Goal: Information Seeking & Learning: Compare options

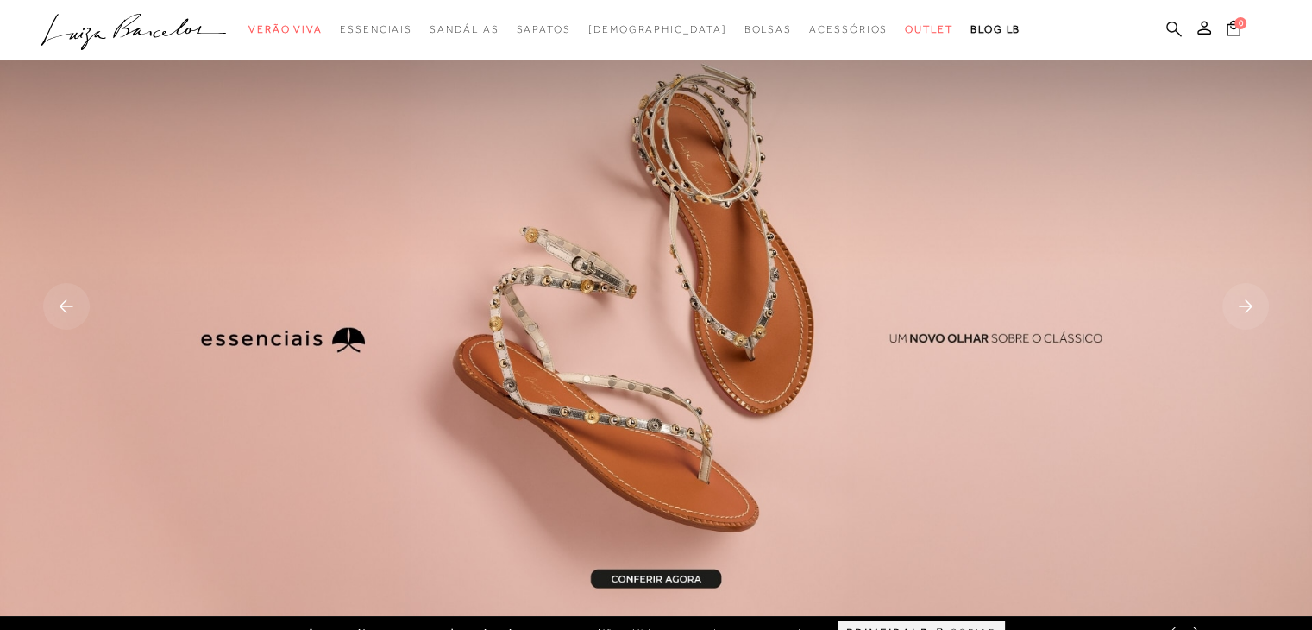
click at [1166, 20] on link at bounding box center [1174, 31] width 16 height 22
click at [1161, 25] on ul ".a{fill-rule:evenodd;} Verão Viva Em alta Favoritos das Influenciadoras Apostas…" at bounding box center [643, 30] width 1205 height 32
click at [1171, 26] on icon at bounding box center [1174, 29] width 16 height 16
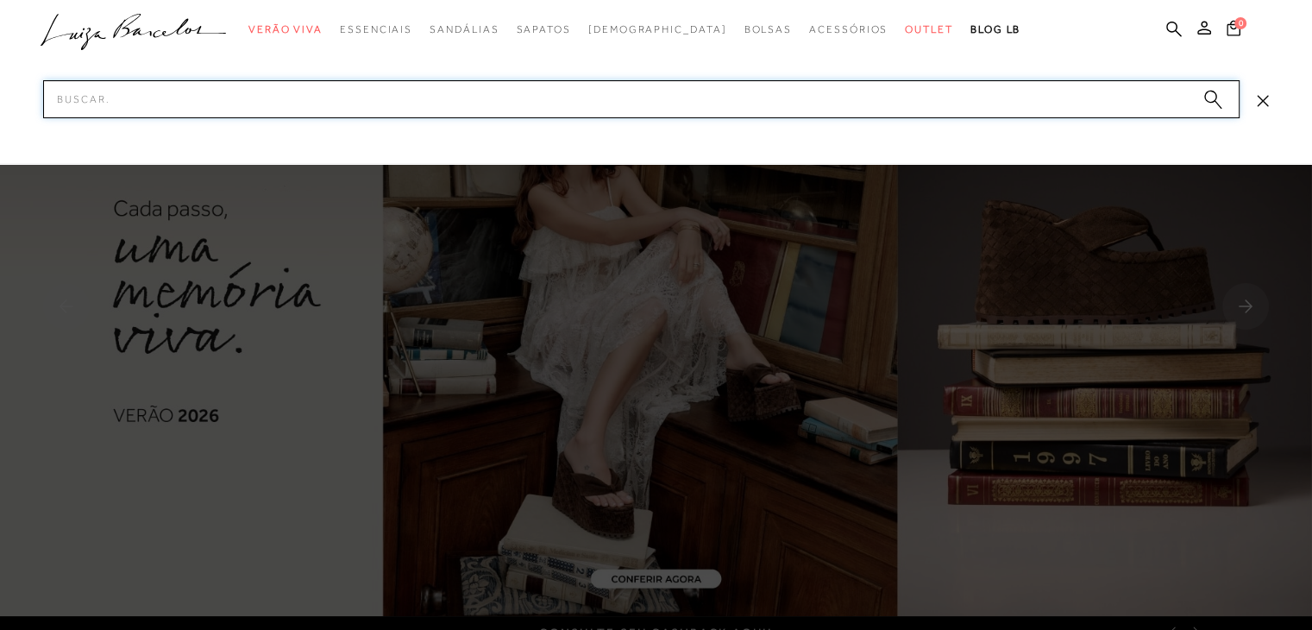
click at [428, 106] on input "Pesquisar" at bounding box center [641, 99] width 1196 height 38
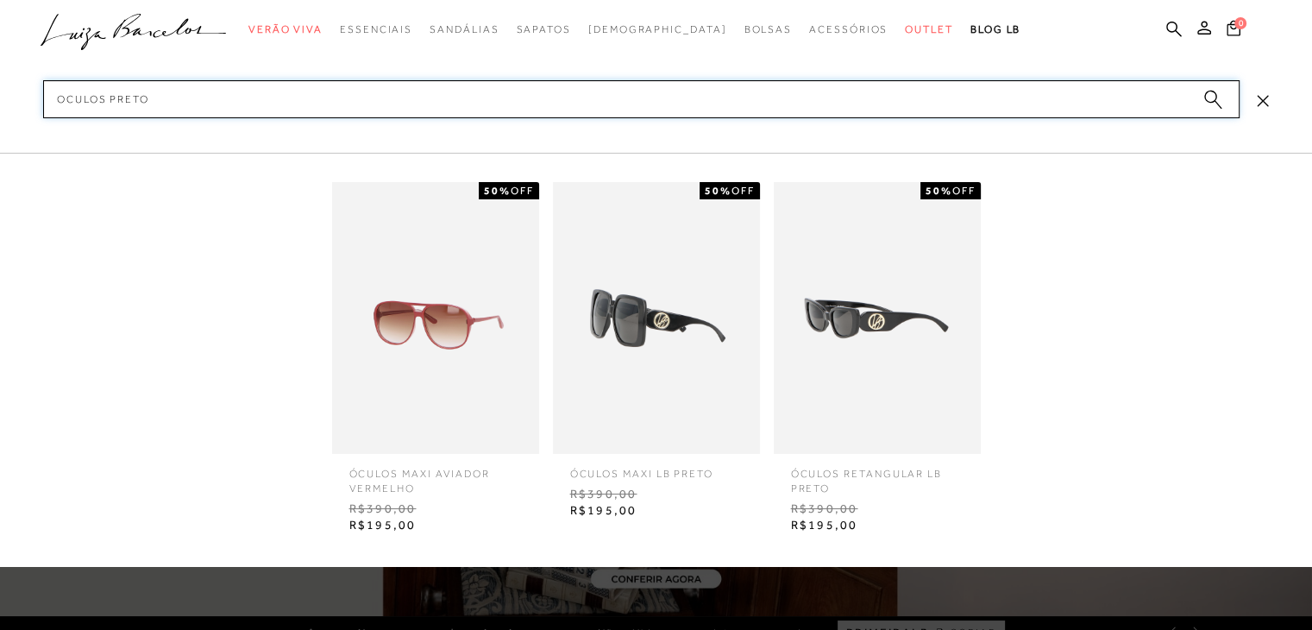
type input "oculos preto"
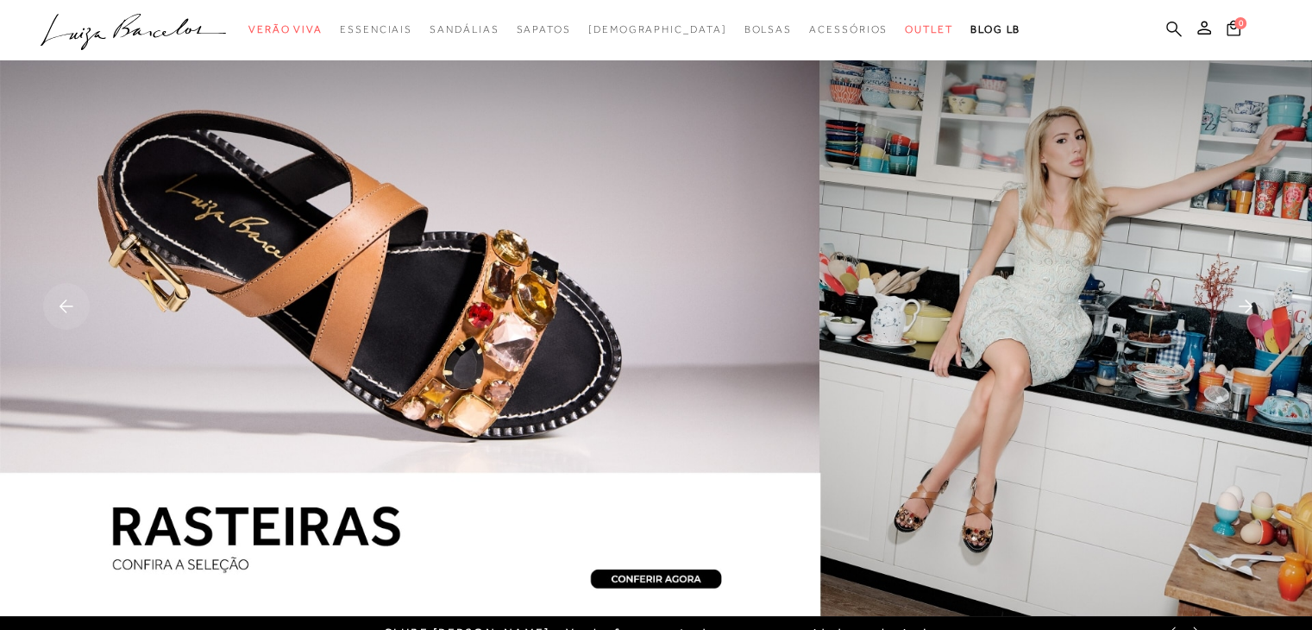
click at [1168, 31] on icon at bounding box center [1174, 29] width 16 height 16
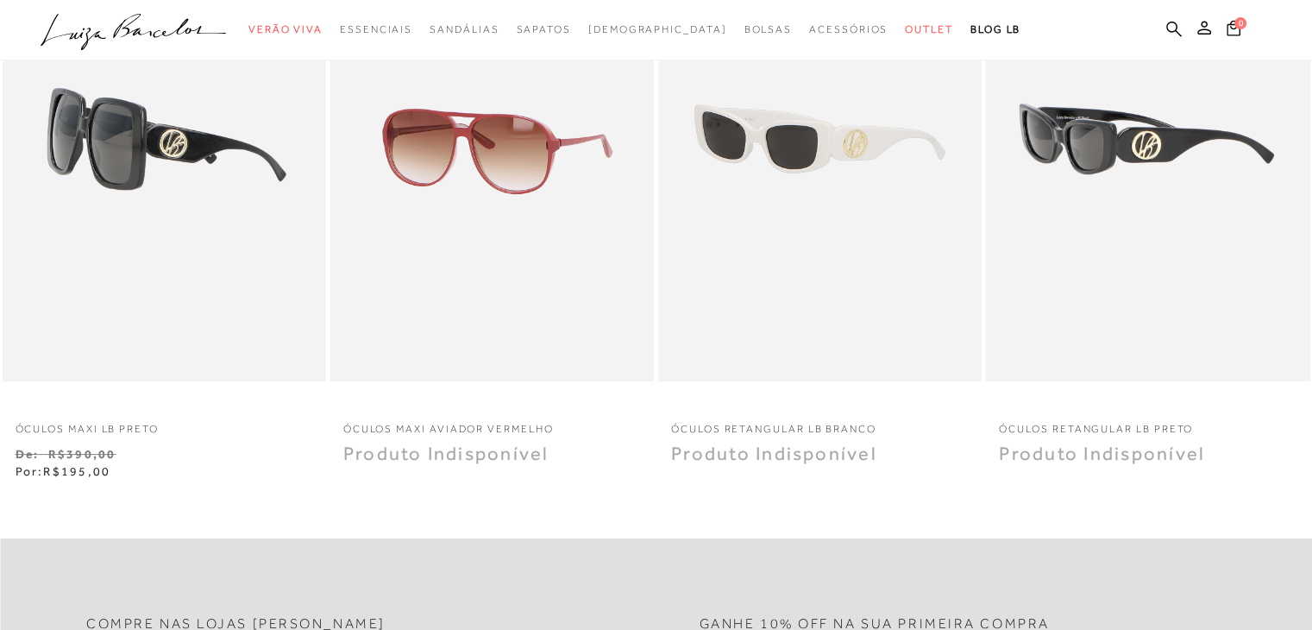
click at [1113, 415] on p "ÓCULOS RETANGULAR LB PRETO" at bounding box center [1147, 423] width 323 height 25
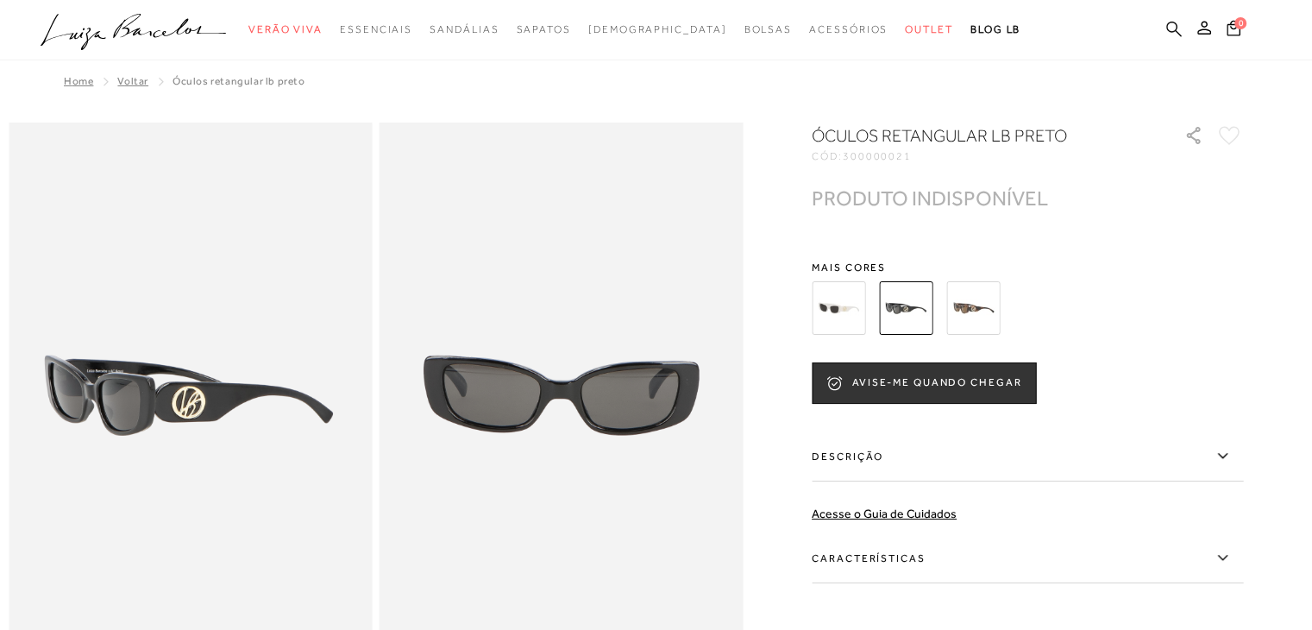
click at [1175, 21] on icon at bounding box center [1174, 29] width 16 height 16
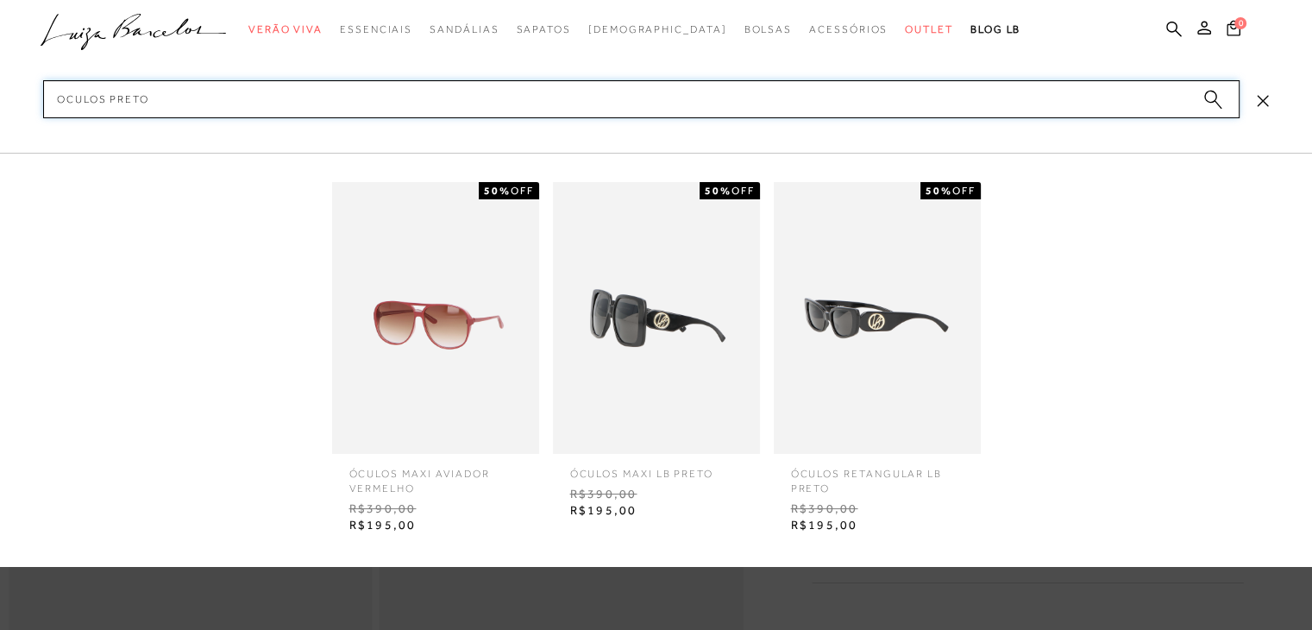
type input "oculos preto"
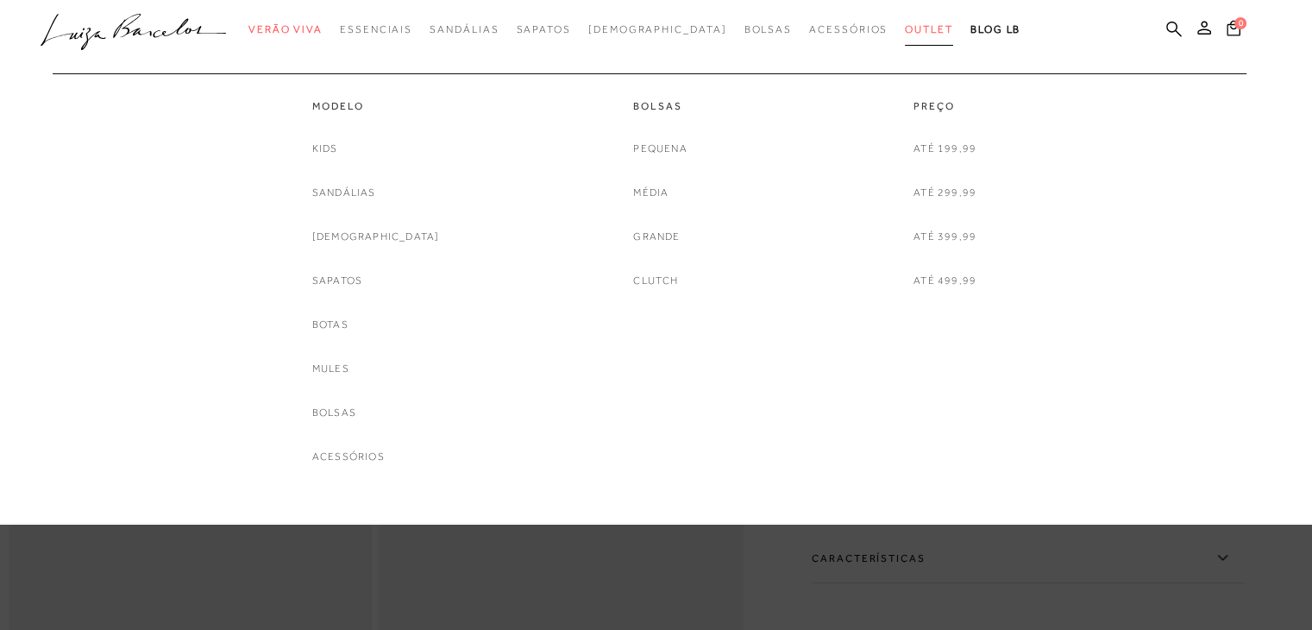
click at [905, 31] on span "Outlet" at bounding box center [929, 29] width 48 height 12
drag, startPoint x: 0, startPoint y: 0, endPoint x: 886, endPoint y: 31, distance: 886.2
click at [905, 31] on span "Outlet" at bounding box center [929, 29] width 48 height 12
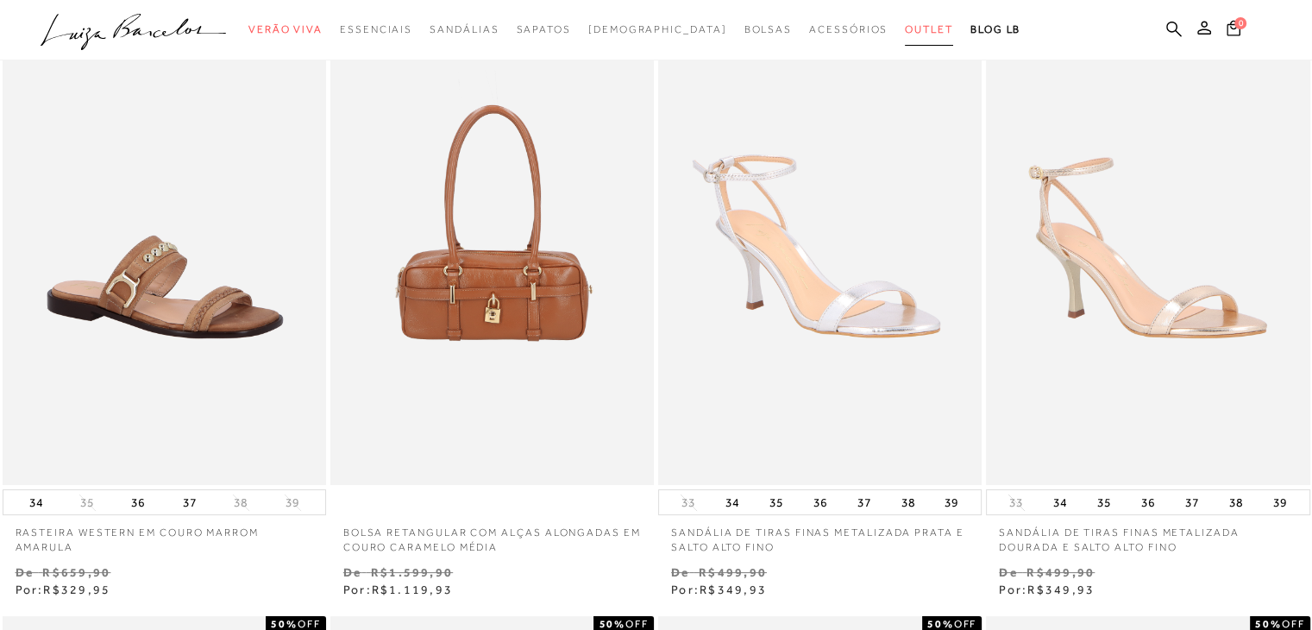
scroll to position [172, 0]
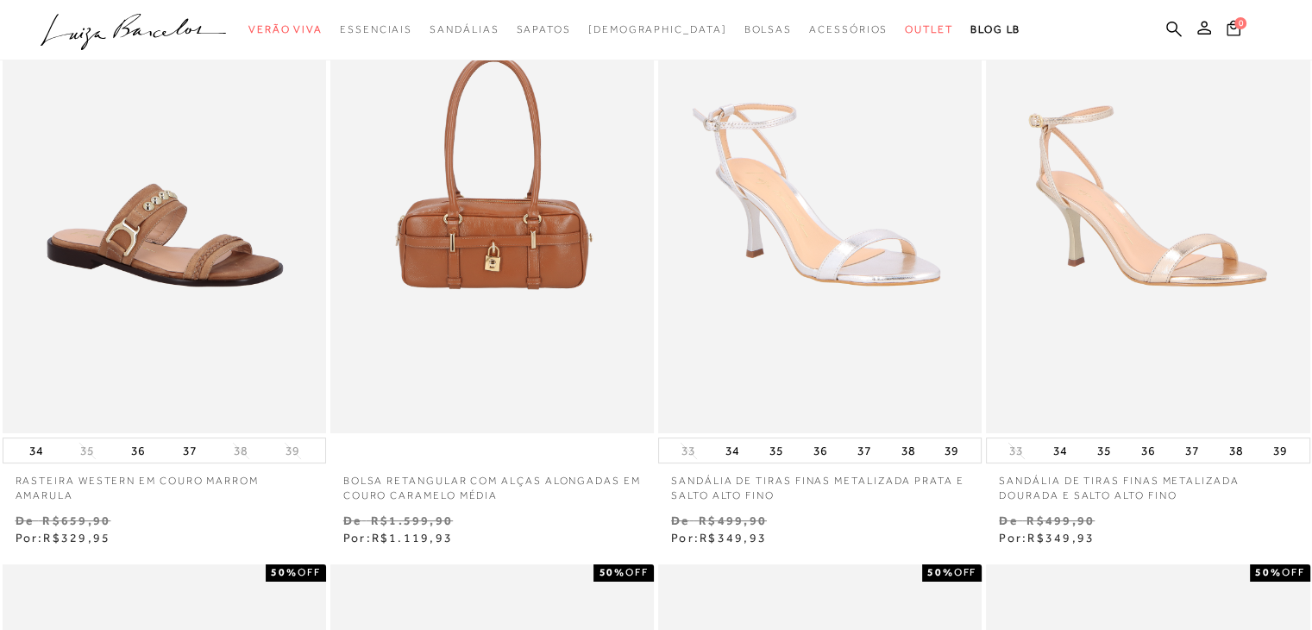
click at [834, 479] on p "SANDÁLIA DE TIRAS FINAS METALIZADA PRATA E SALTO ALTO FINO" at bounding box center [819, 483] width 323 height 40
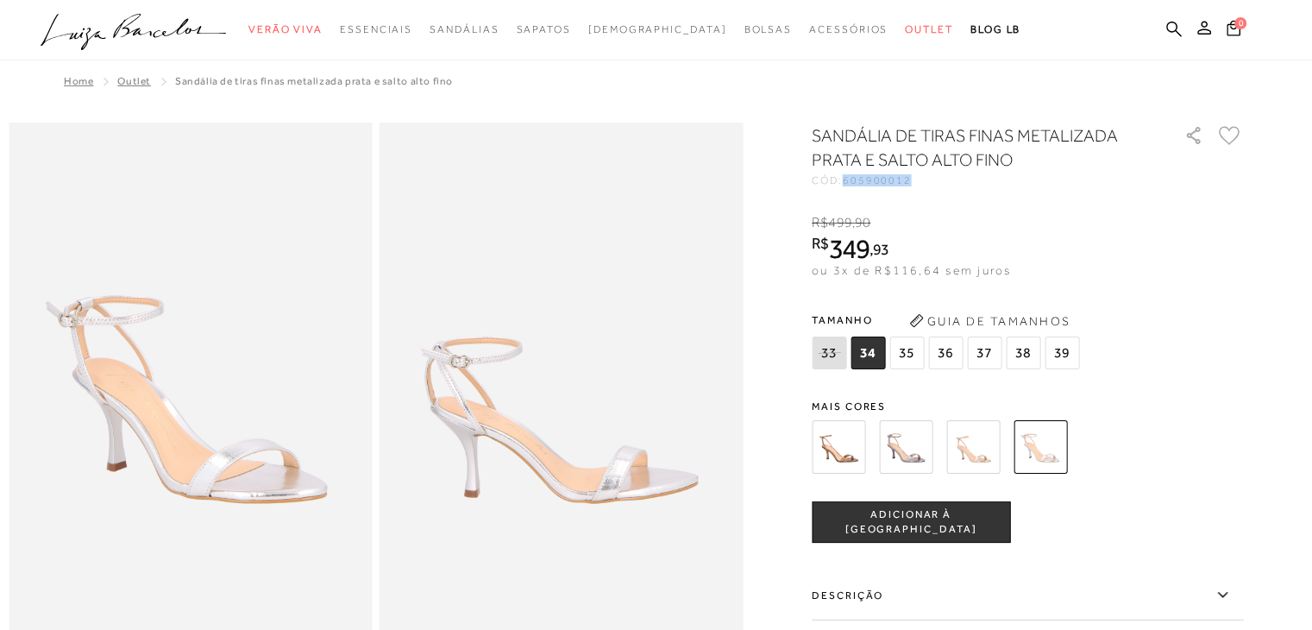
drag, startPoint x: 853, startPoint y: 178, endPoint x: 922, endPoint y: 177, distance: 69.0
click at [922, 177] on div "CÓD: 605900012" at bounding box center [983, 180] width 345 height 10
copy span "605900012"
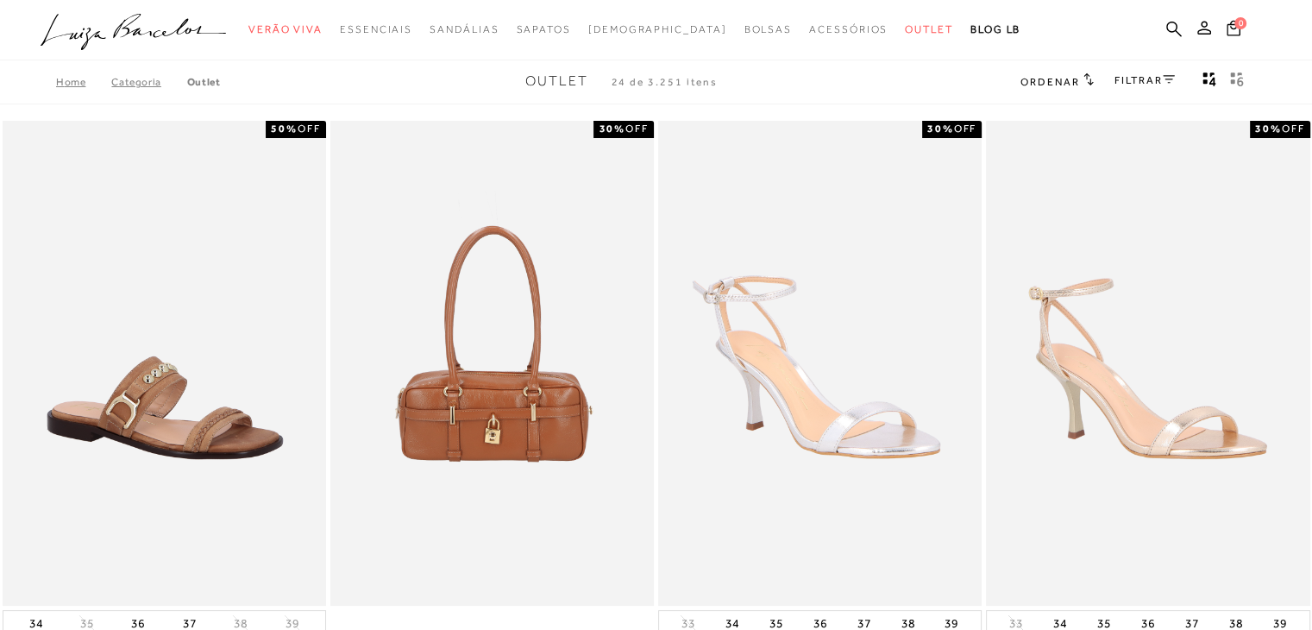
scroll to position [172, 0]
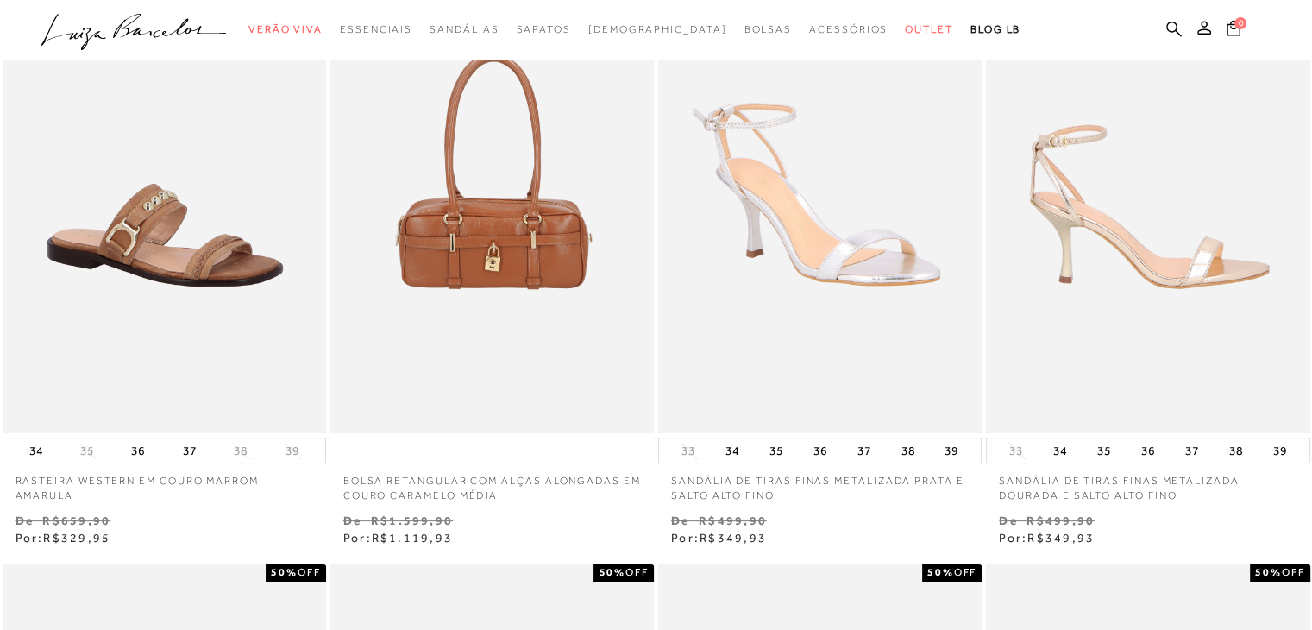
click at [1143, 341] on img at bounding box center [1148, 191] width 322 height 486
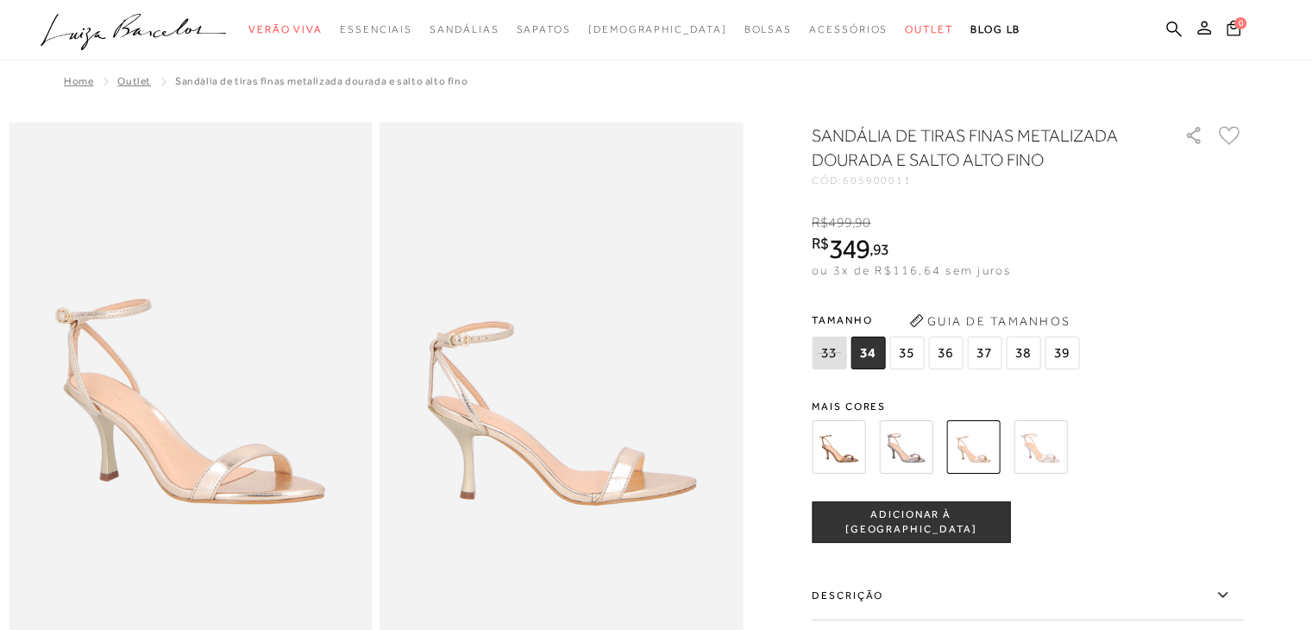
drag, startPoint x: 852, startPoint y: 177, endPoint x: 940, endPoint y: 170, distance: 88.2
click at [940, 170] on div "SANDÁLIA DE TIRAS FINAS METALIZADA DOURADA E SALTO ALTO FINO CÓD: 605900011" at bounding box center [988, 154] width 354 height 62
click at [875, 174] on span "605900011" at bounding box center [877, 180] width 69 height 12
drag, startPoint x: 852, startPoint y: 178, endPoint x: 945, endPoint y: 178, distance: 93.1
click at [945, 178] on div "CÓD: 605900011" at bounding box center [983, 180] width 345 height 10
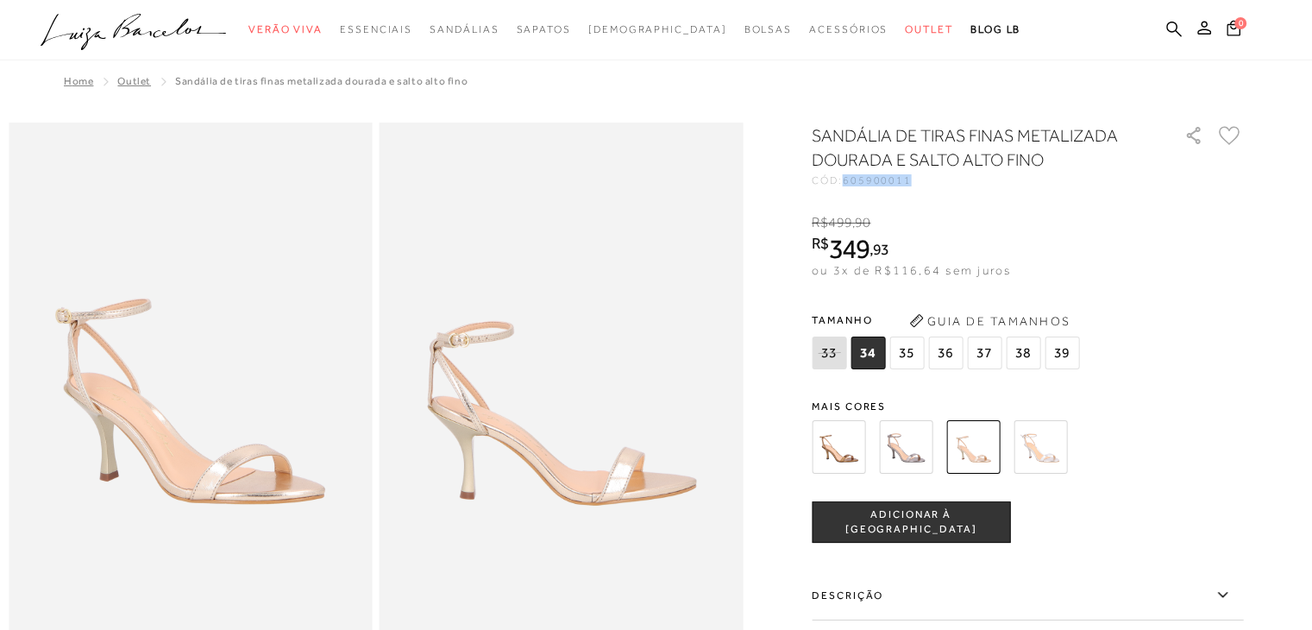
click at [945, 178] on div "CÓD: 605900011" at bounding box center [983, 180] width 345 height 10
drag, startPoint x: 851, startPoint y: 178, endPoint x: 946, endPoint y: 182, distance: 95.0
click at [946, 182] on div "CÓD: 605900011" at bounding box center [983, 180] width 345 height 10
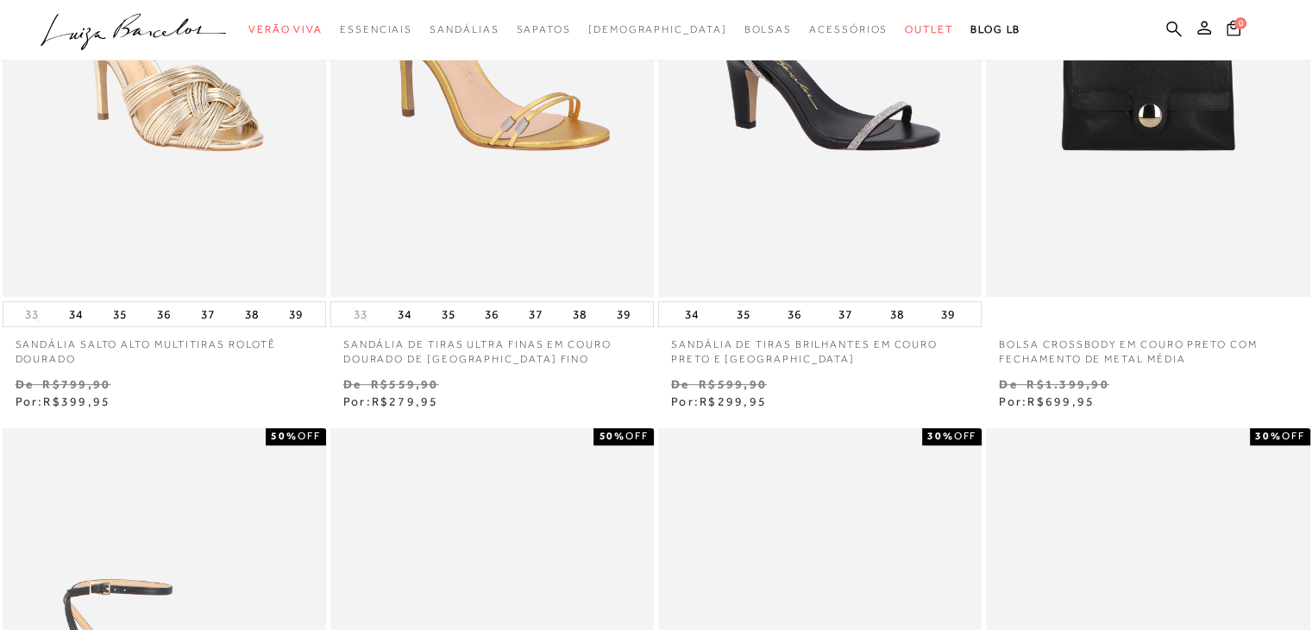
scroll to position [949, 0]
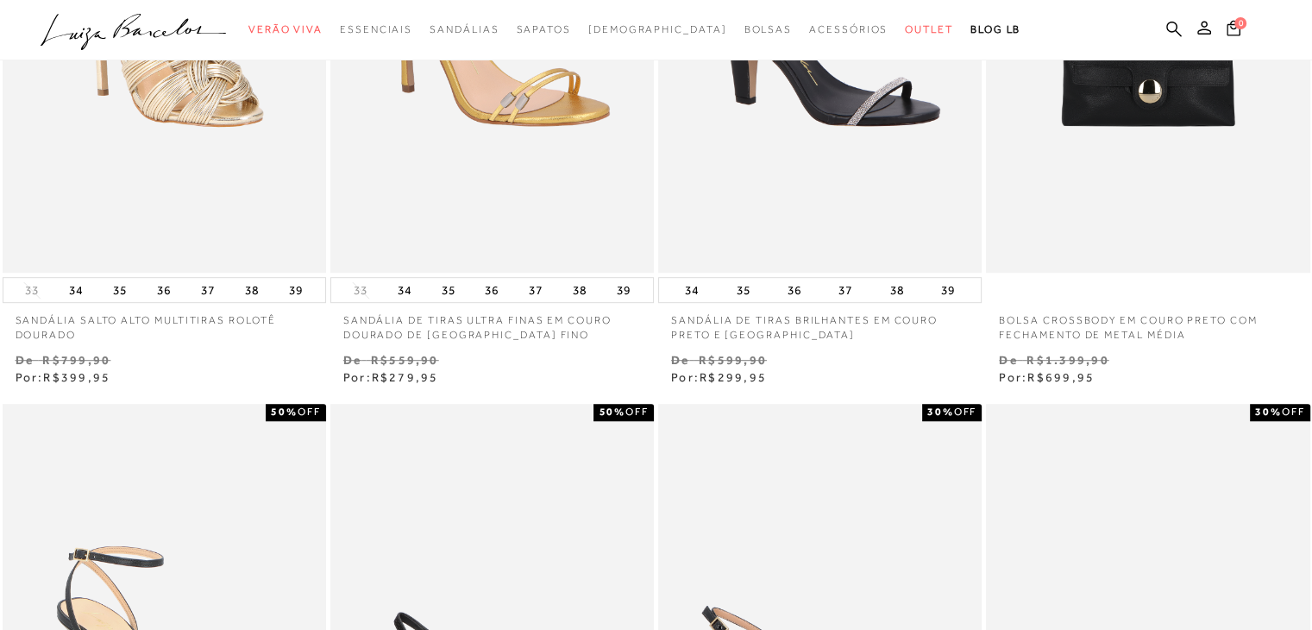
click at [248, 321] on p "SANDÁLIA SALTO ALTO MULTITIRAS ROLOTÊ DOURADO" at bounding box center [164, 323] width 323 height 40
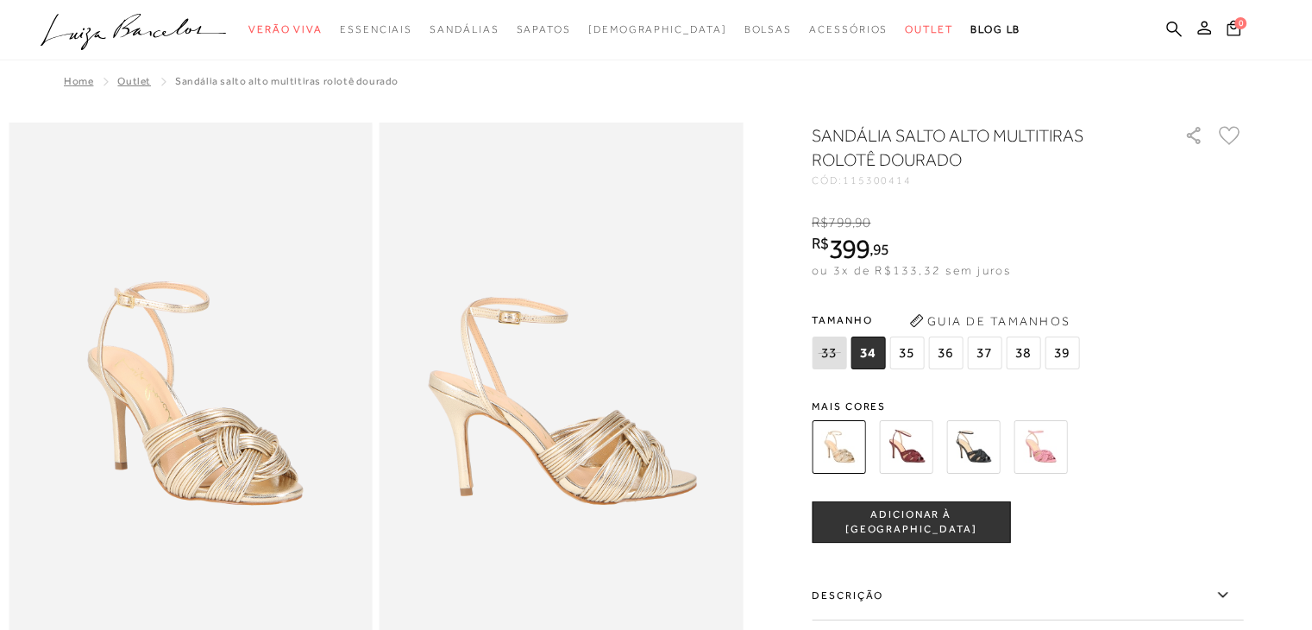
drag, startPoint x: 847, startPoint y: 183, endPoint x: 937, endPoint y: 188, distance: 89.8
click at [937, 188] on div "SANDÁLIA SALTO ALTO MULTITIRAS ROLOTÊ DOURADO CÓD: 115300414 × É necessário sel…" at bounding box center [1026, 505] width 431 height 765
copy div "115300414"
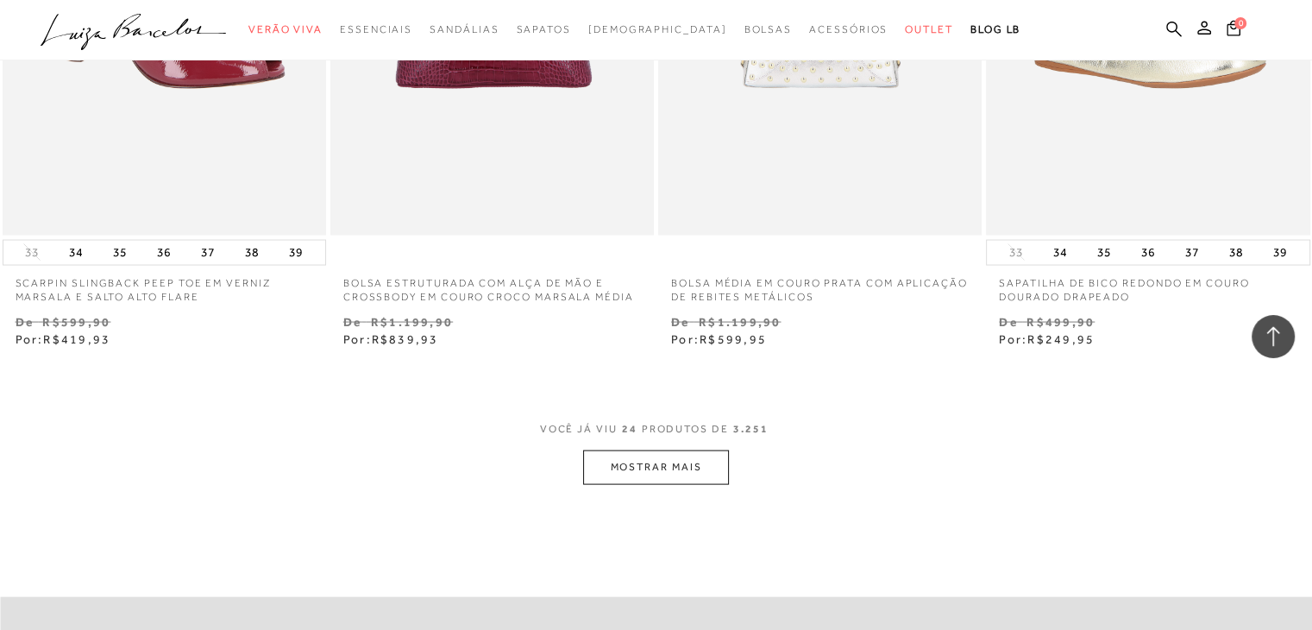
scroll to position [3363, 0]
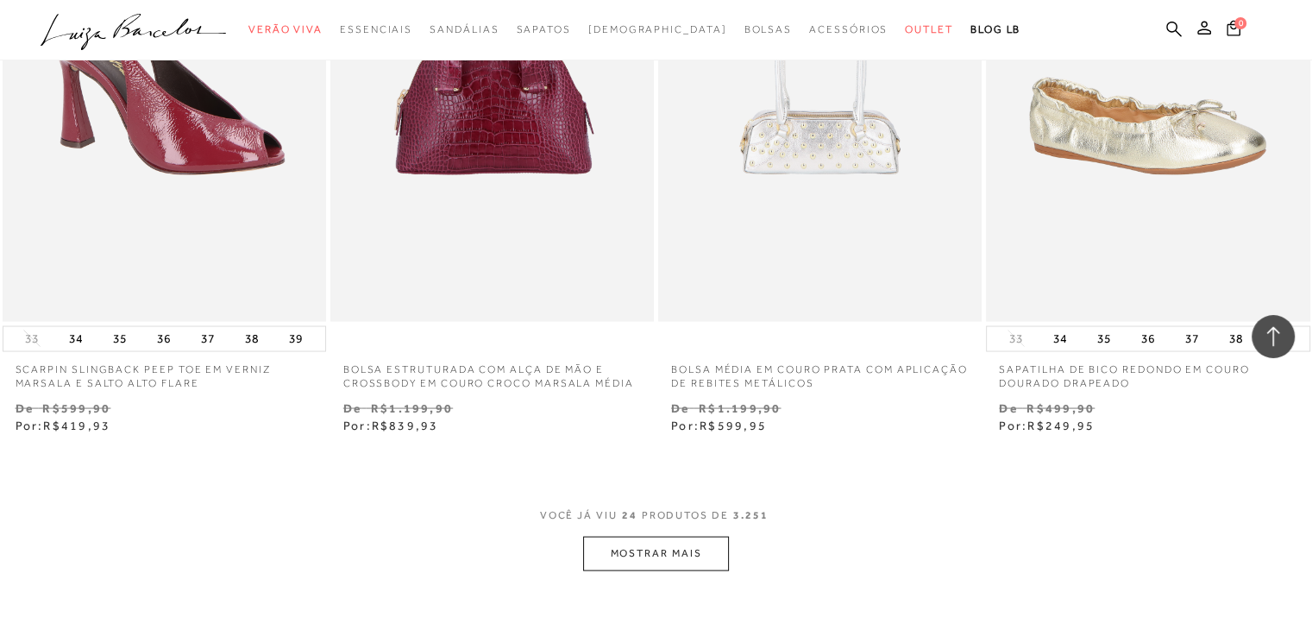
click at [648, 555] on button "MOSTRAR MAIS" at bounding box center [655, 553] width 145 height 34
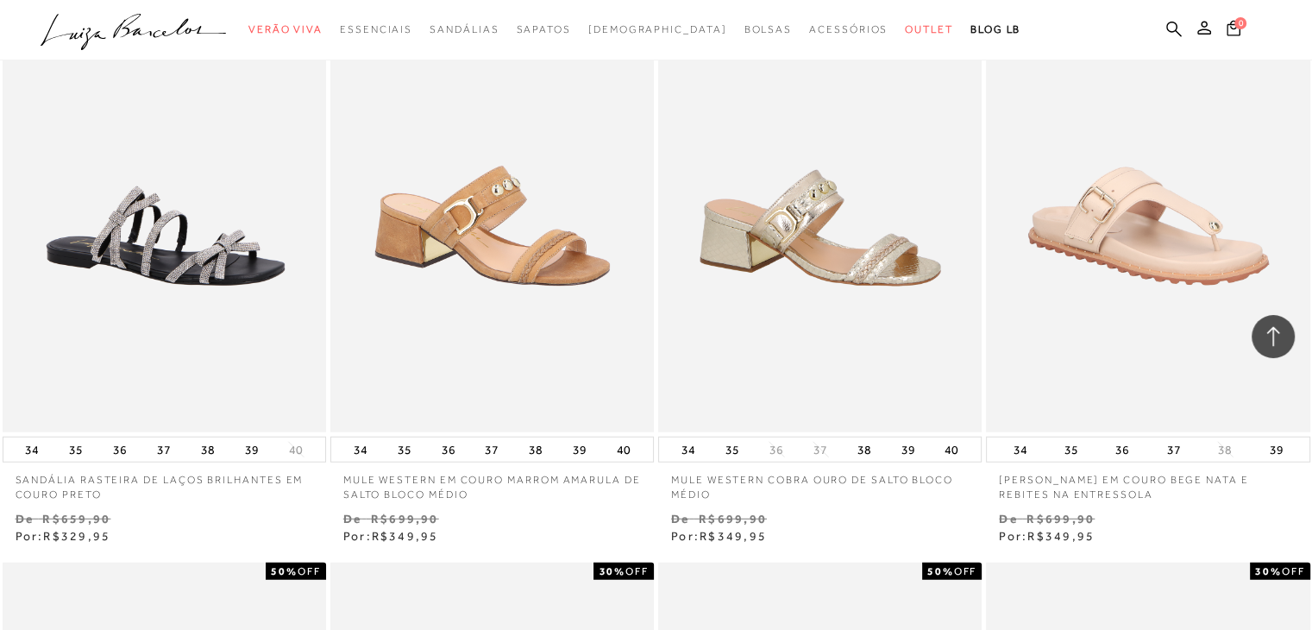
scroll to position [4571, 0]
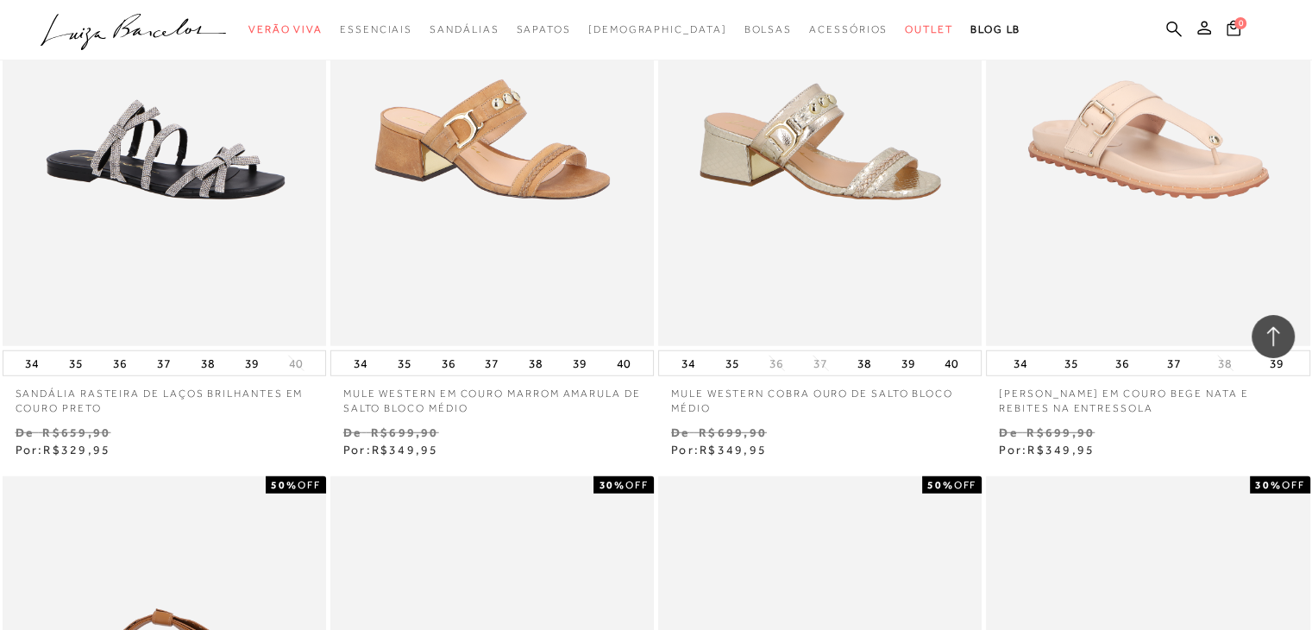
click at [483, 407] on p "MULE WESTERN EM COURO MARROM AMARULA DE SALTO BLOCO MÉDIO" at bounding box center [491, 396] width 323 height 40
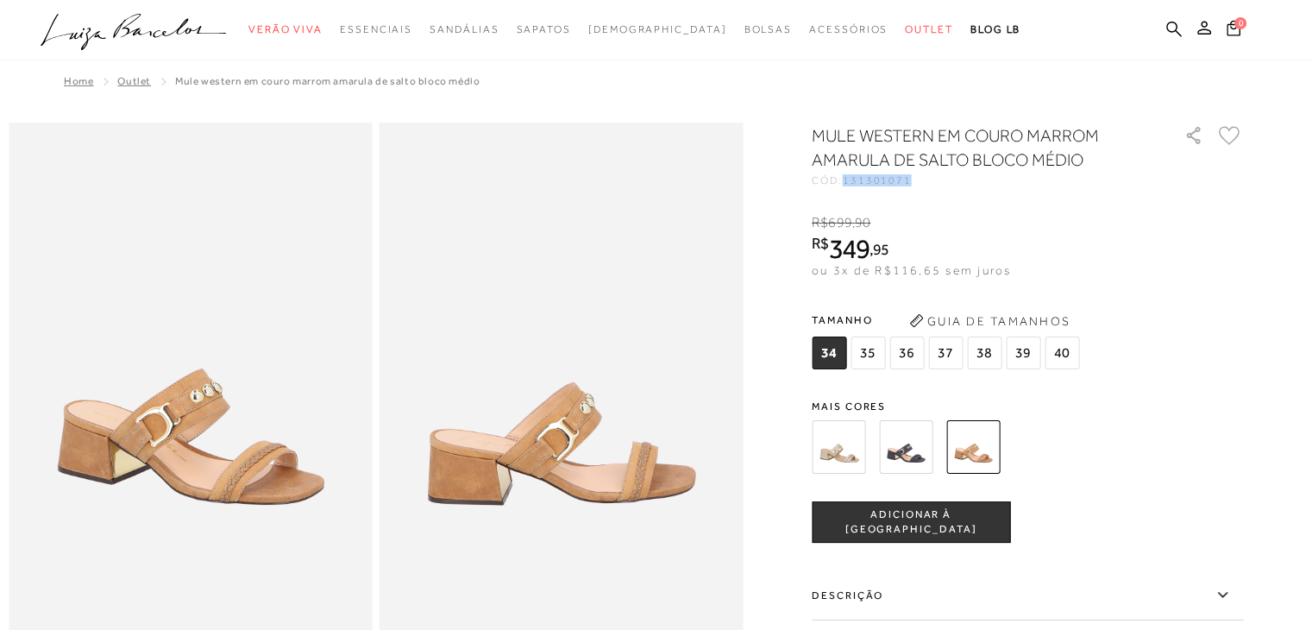
drag, startPoint x: 853, startPoint y: 173, endPoint x: 932, endPoint y: 191, distance: 81.4
click at [932, 191] on div "MULE WESTERN EM COURO MARROM AMARULA DE SALTO BLOCO MÉDIO CÓD: 131301071 × É ne…" at bounding box center [1026, 505] width 431 height 765
copy span "131301071"
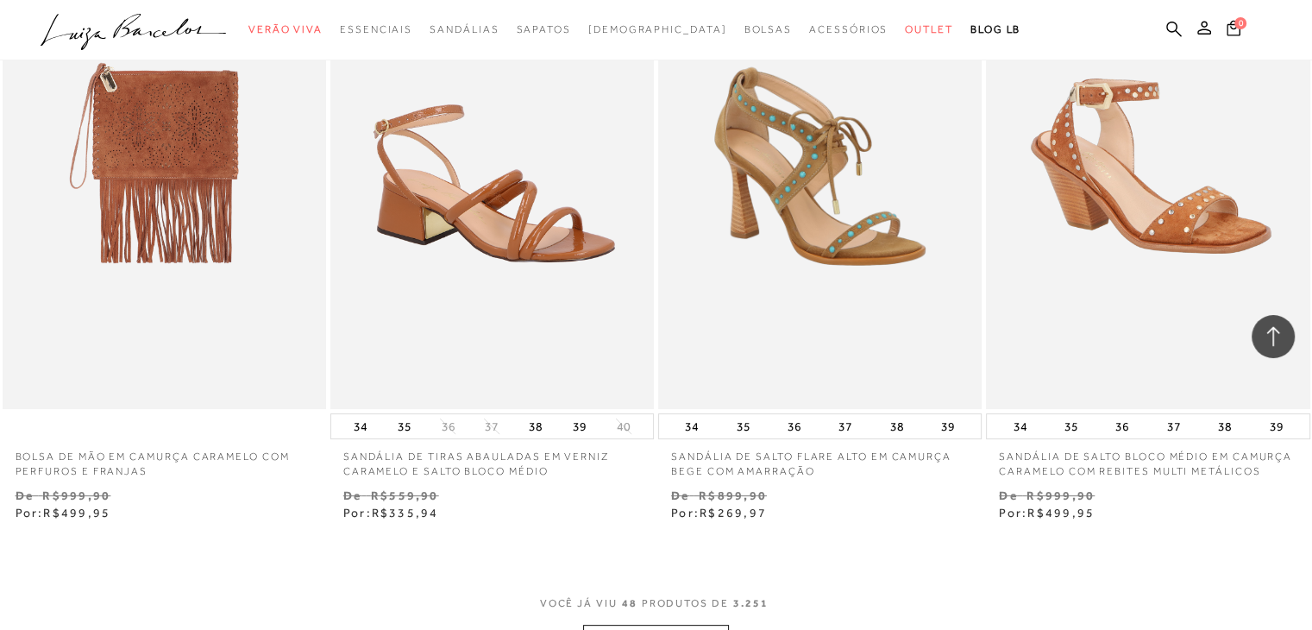
scroll to position [7071, 0]
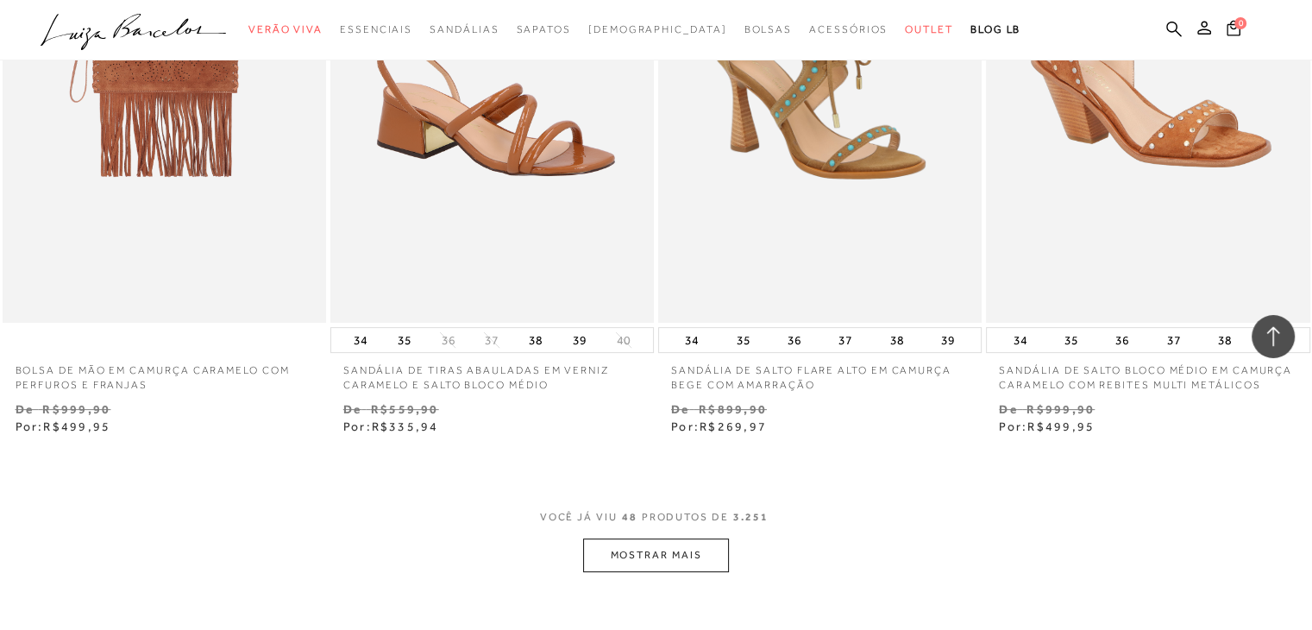
click at [721, 557] on button "MOSTRAR MAIS" at bounding box center [655, 555] width 145 height 34
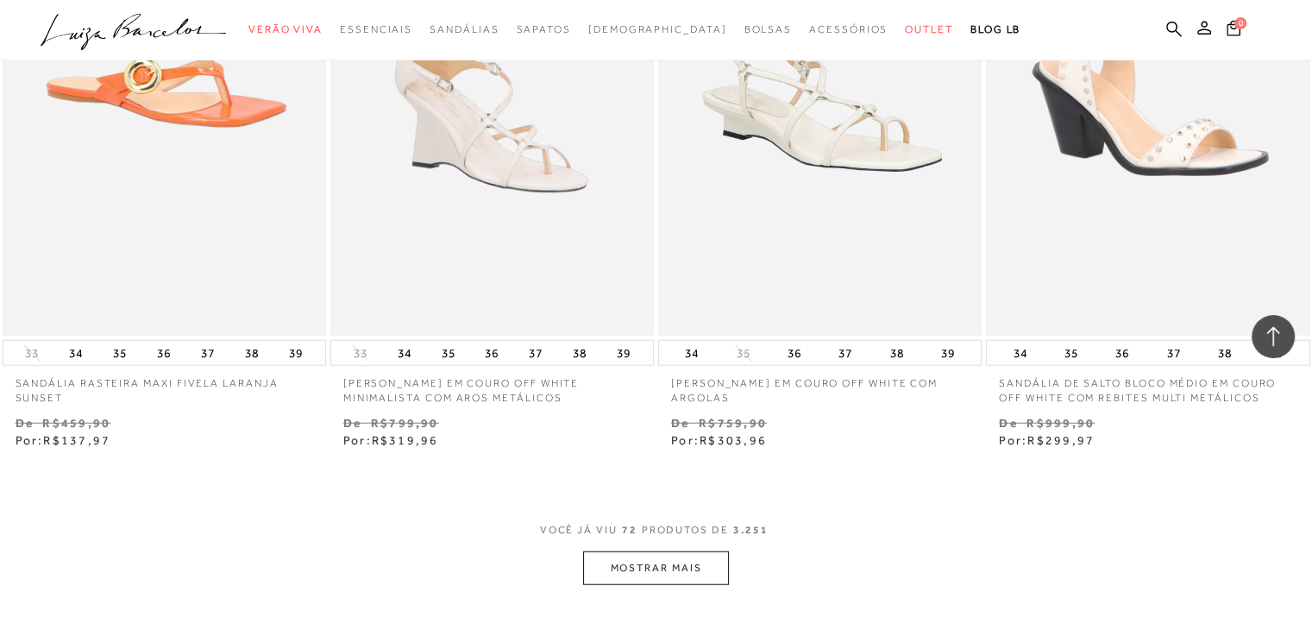
scroll to position [10693, 0]
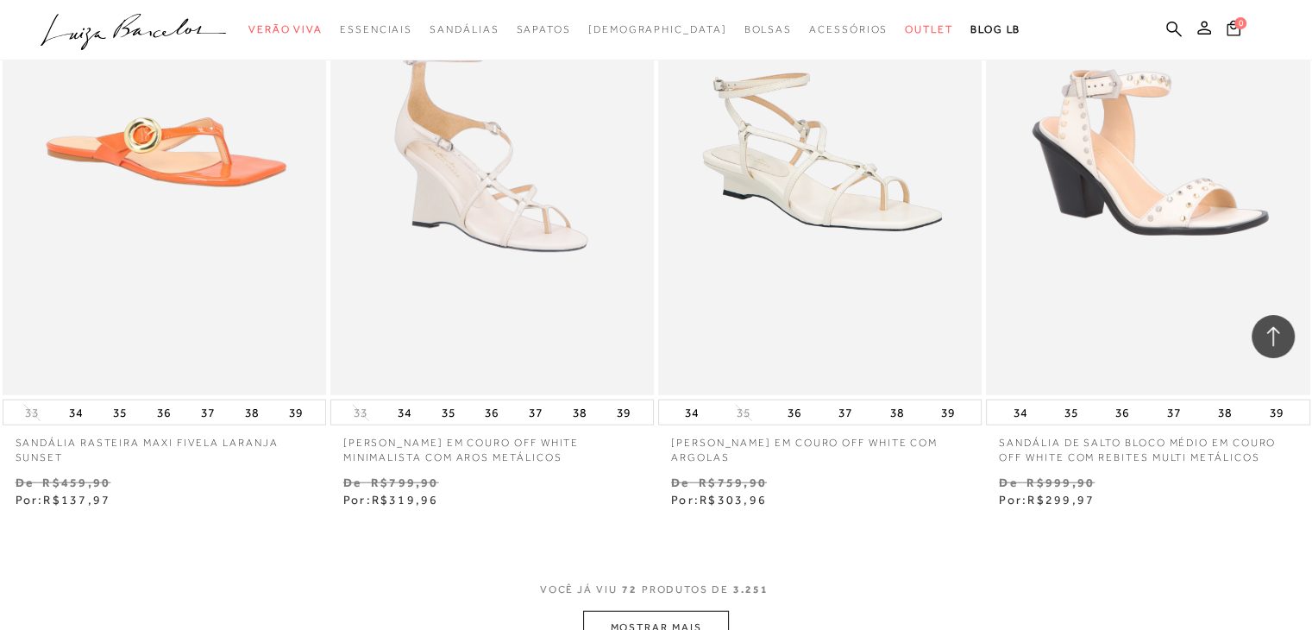
click at [697, 615] on button "MOSTRAR MAIS" at bounding box center [655, 628] width 145 height 34
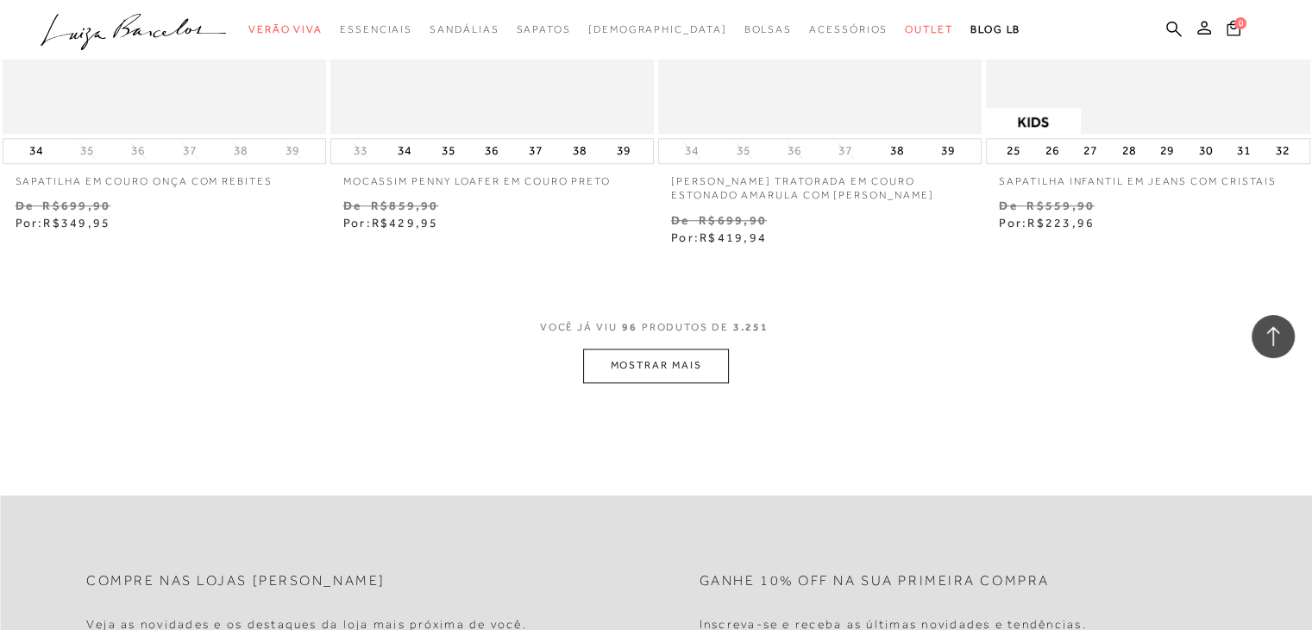
scroll to position [14660, 0]
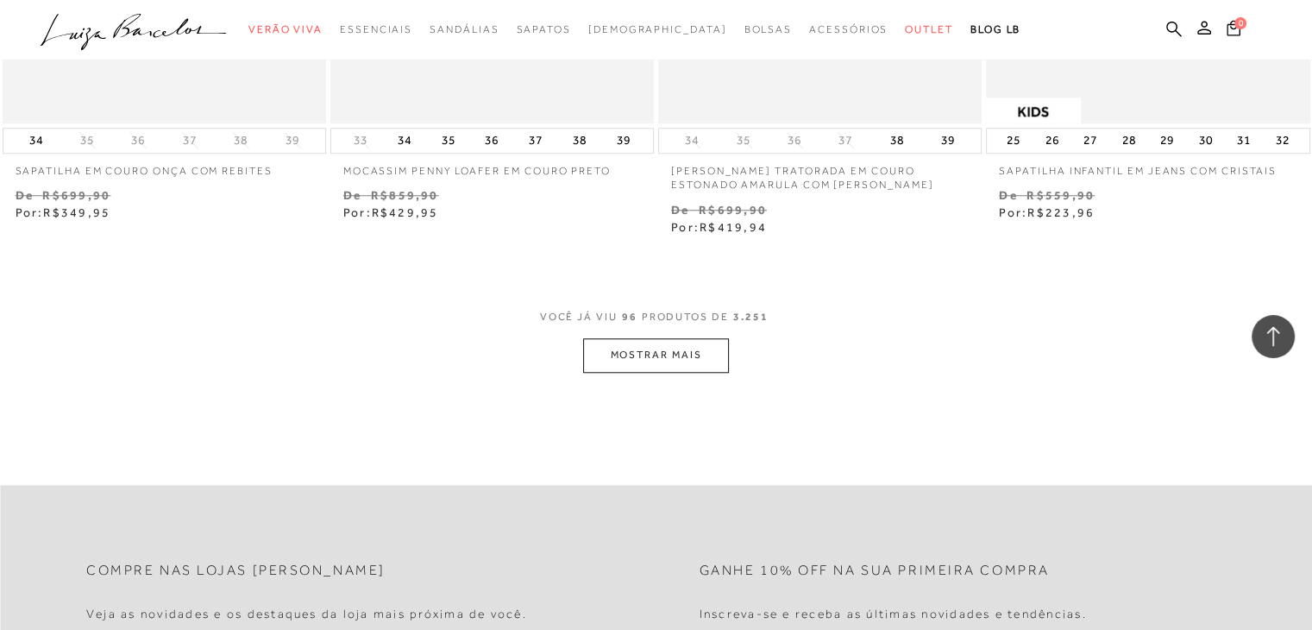
click at [595, 342] on button "MOSTRAR MAIS" at bounding box center [655, 355] width 145 height 34
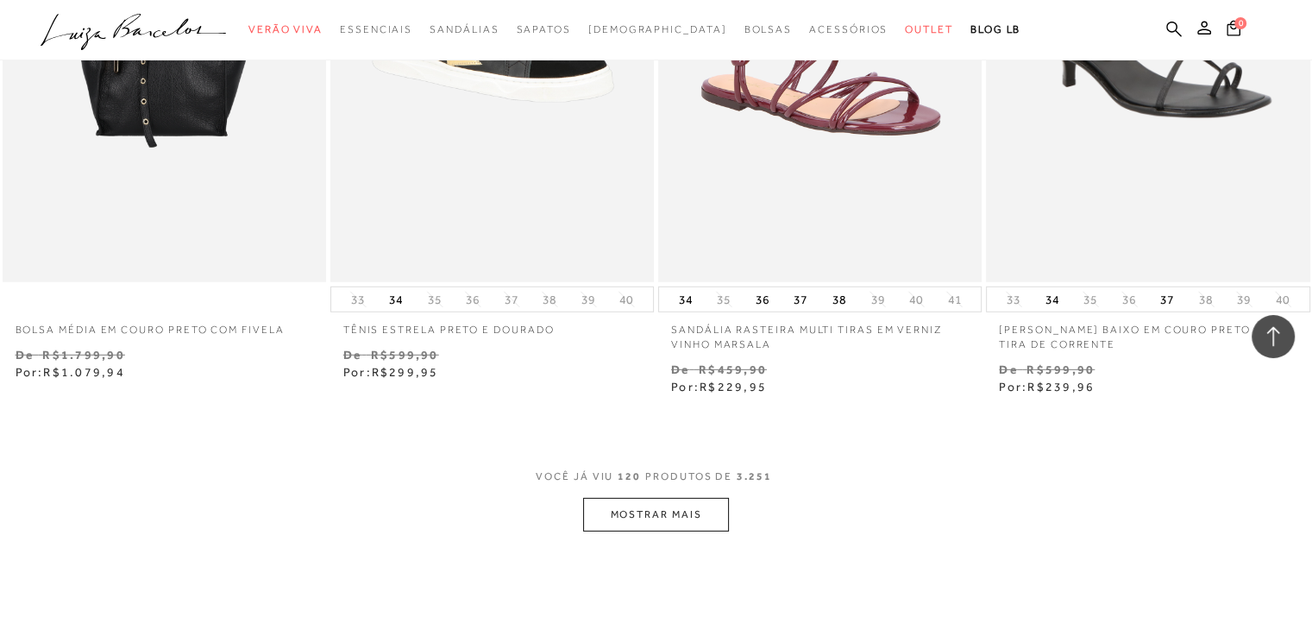
scroll to position [18282, 0]
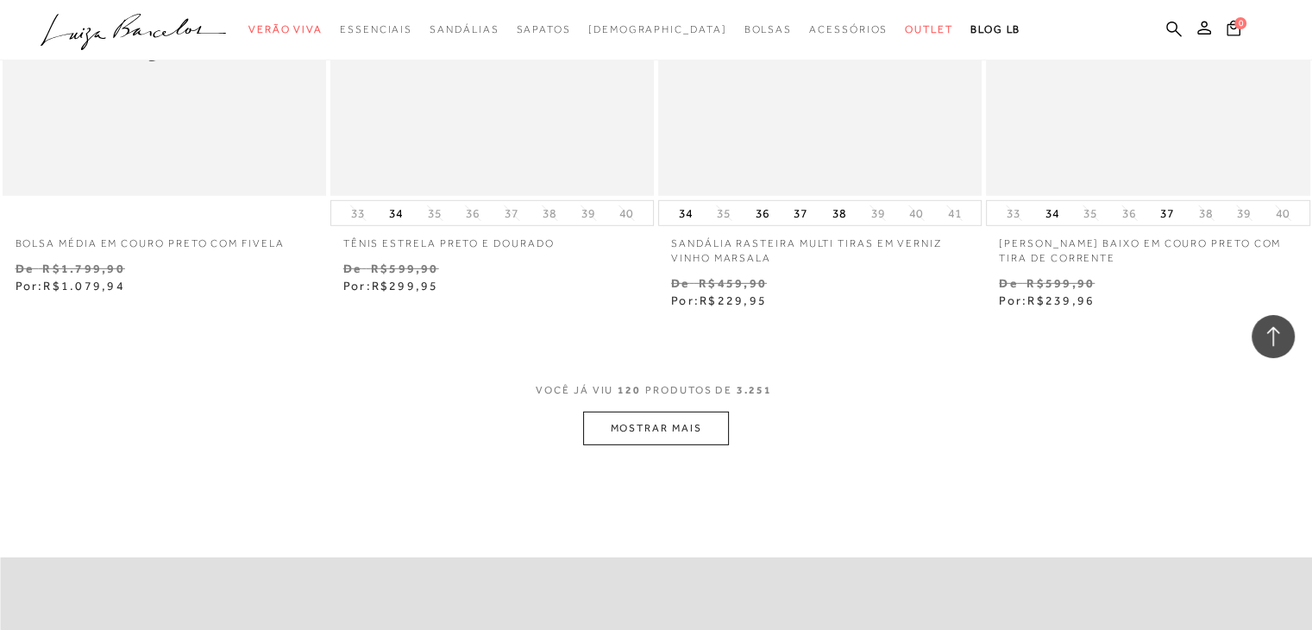
click at [621, 411] on button "MOSTRAR MAIS" at bounding box center [655, 428] width 145 height 34
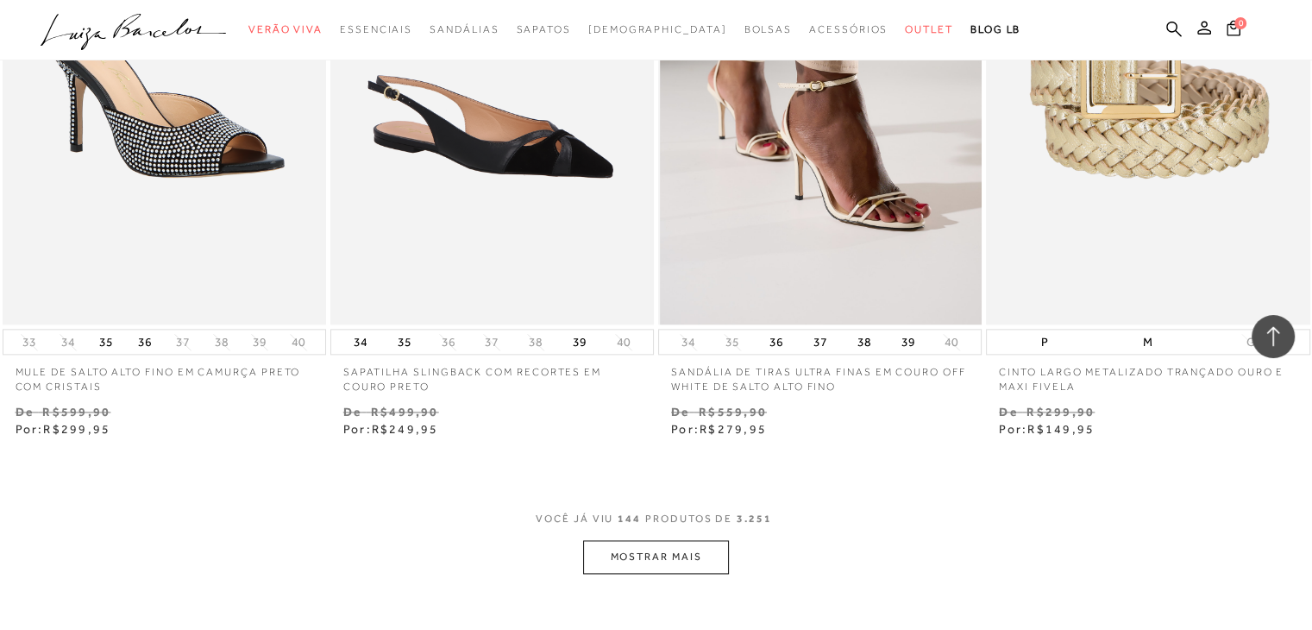
scroll to position [21818, 0]
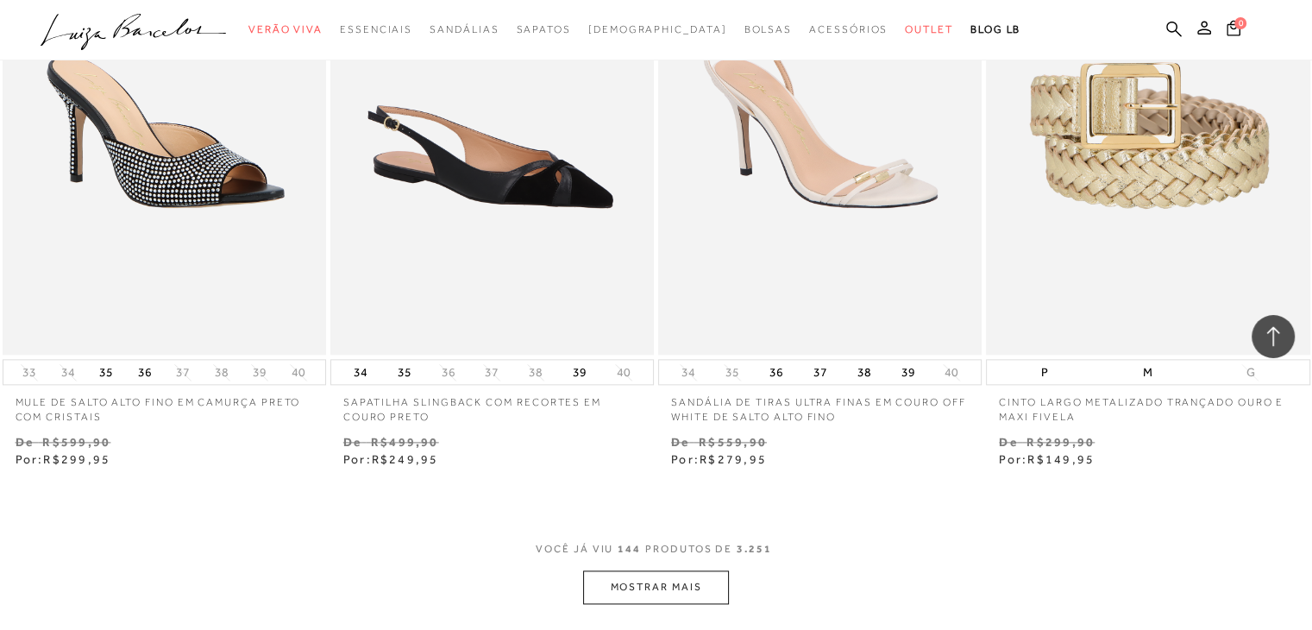
click at [638, 592] on button "MOSTRAR MAIS" at bounding box center [655, 587] width 145 height 34
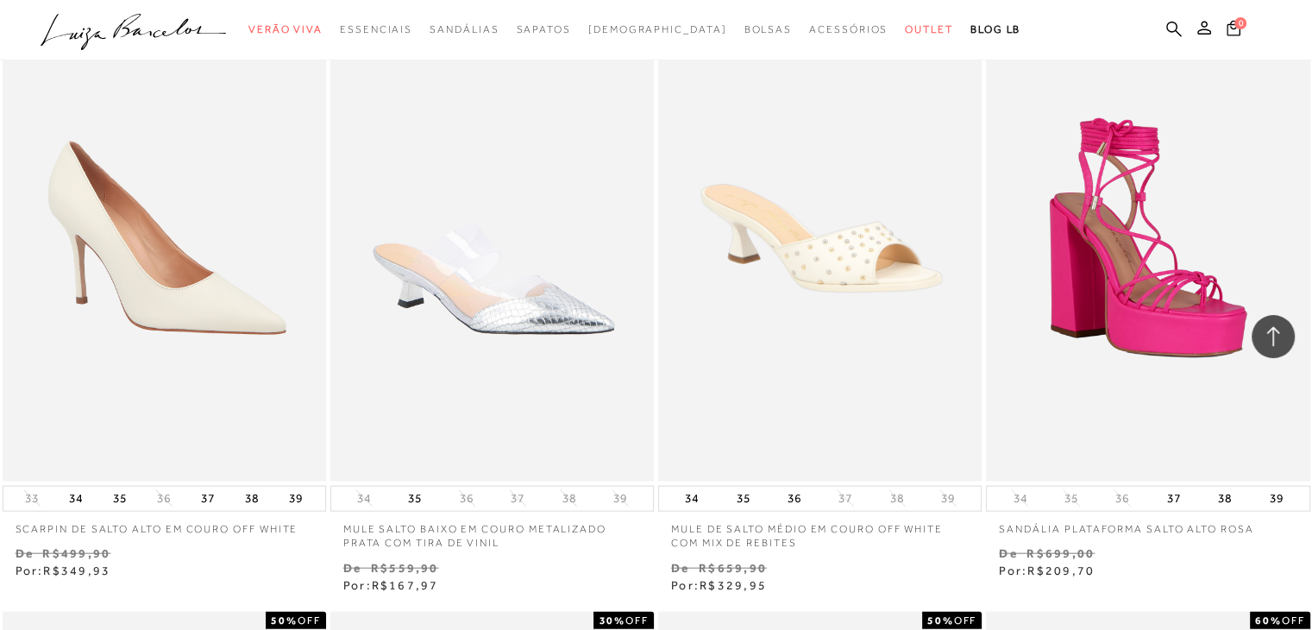
scroll to position [23542, 0]
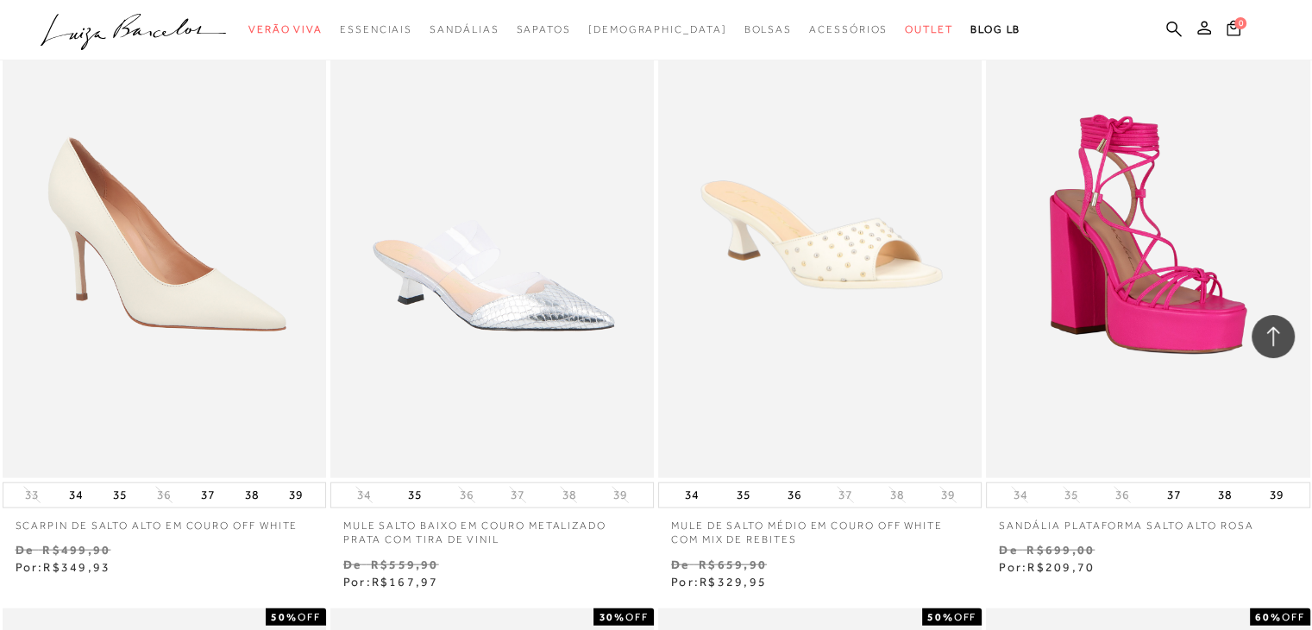
click at [452, 536] on p "MULE SALTO BAIXO EM COURO METALIZADO PRATA COM TIRA DE VINIL" at bounding box center [491, 528] width 323 height 40
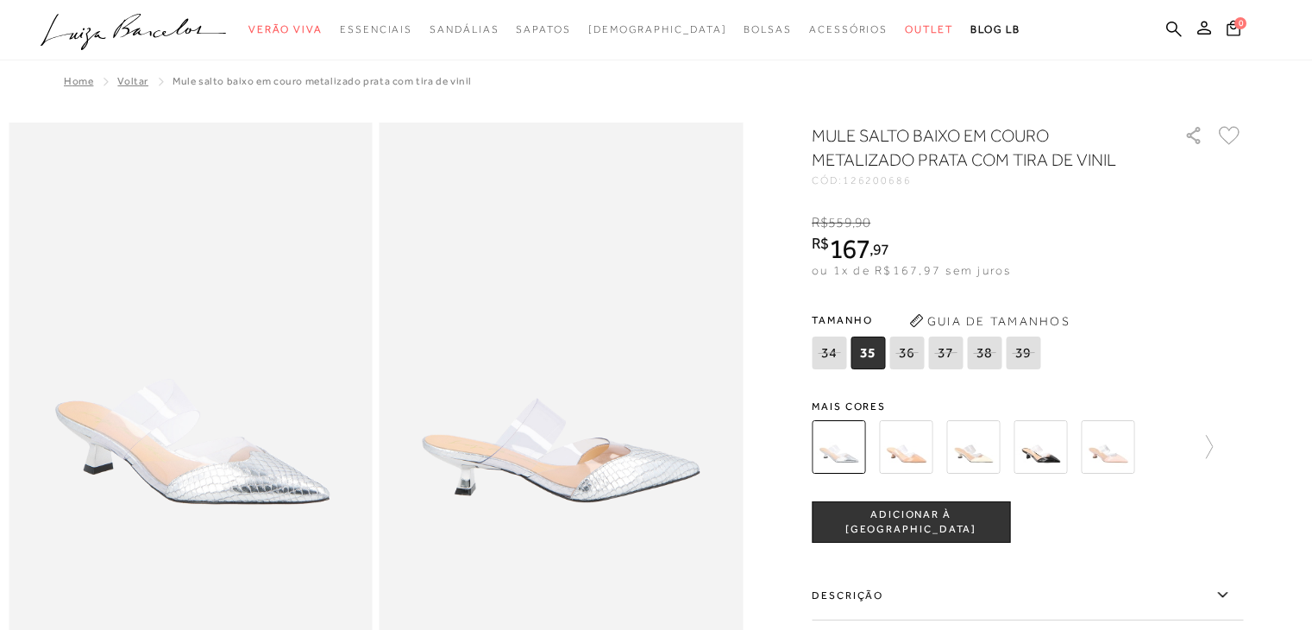
click at [919, 175] on div "CÓD: 126200686" at bounding box center [983, 180] width 345 height 10
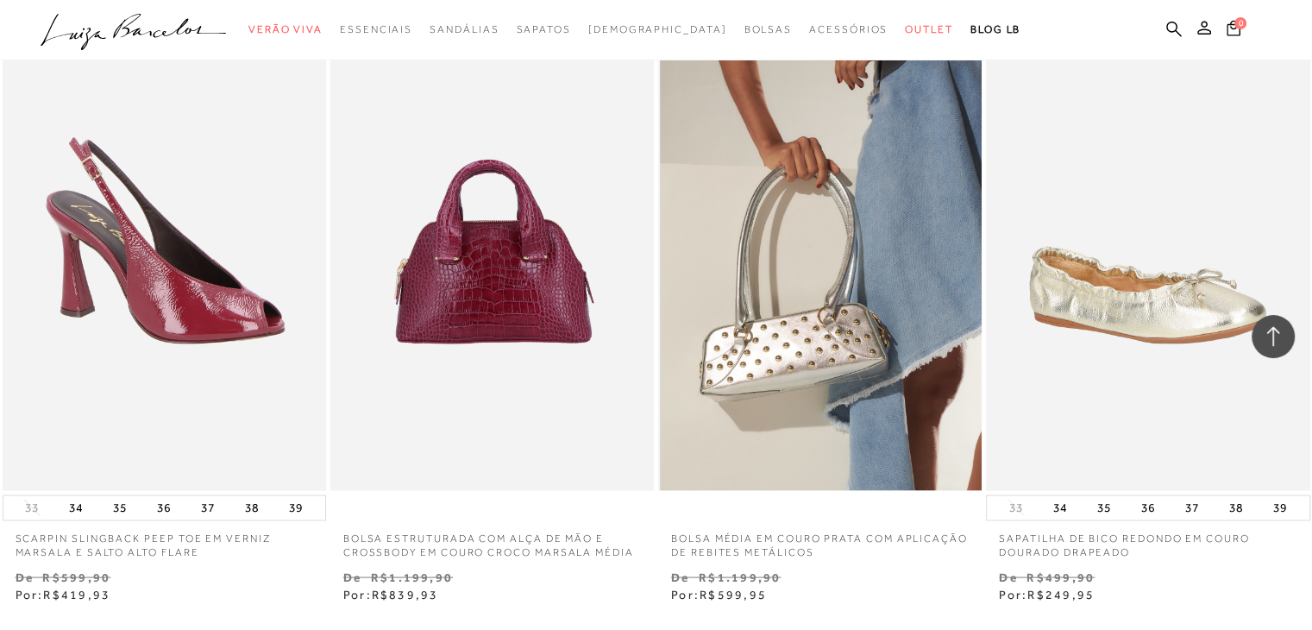
scroll to position [3368, 0]
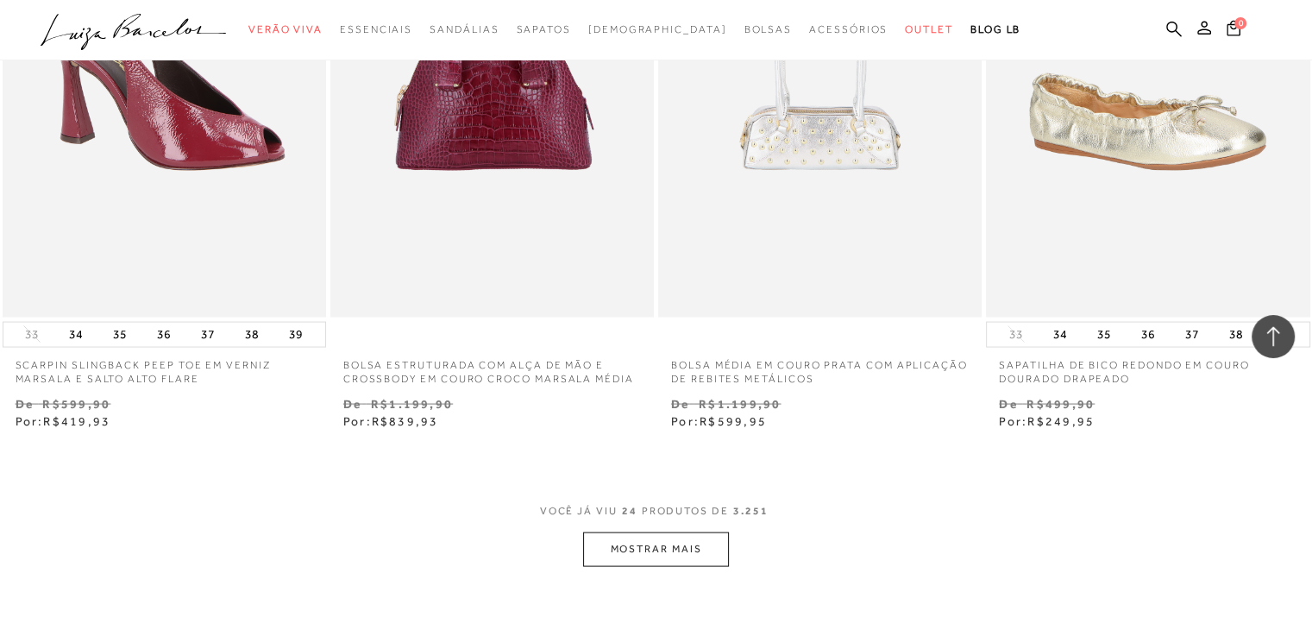
click at [670, 553] on button "MOSTRAR MAIS" at bounding box center [655, 549] width 145 height 34
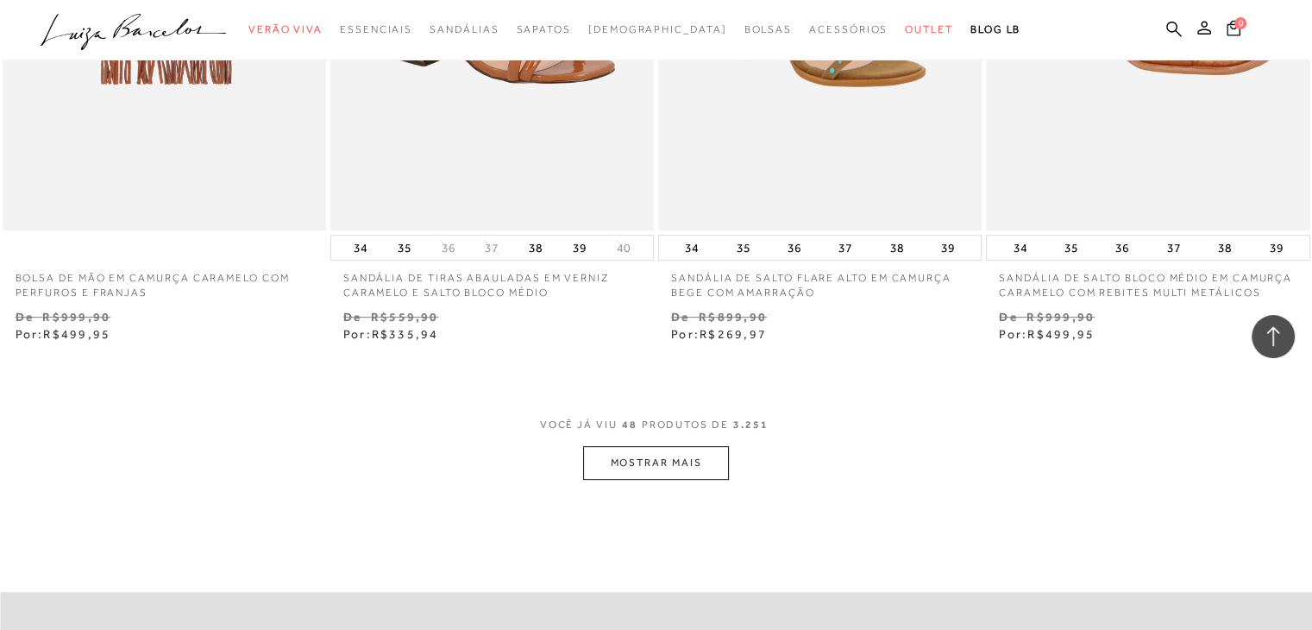
scroll to position [7162, 0]
click at [636, 460] on button "MOSTRAR MAIS" at bounding box center [655, 465] width 145 height 34
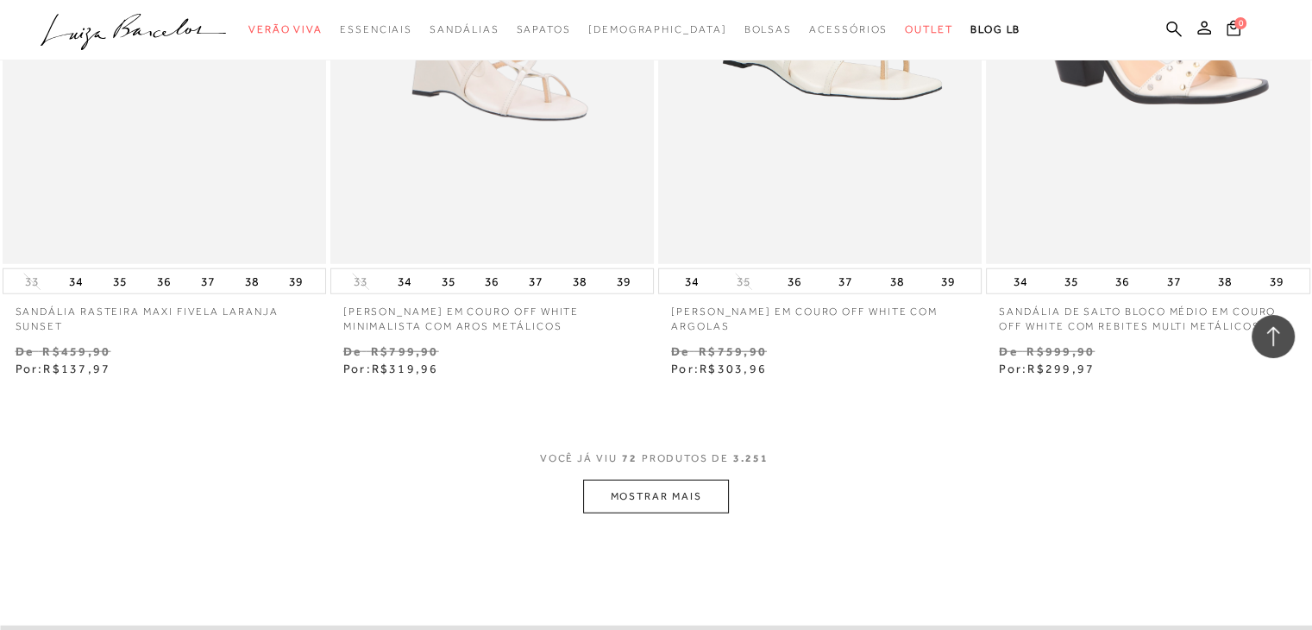
scroll to position [10870, 0]
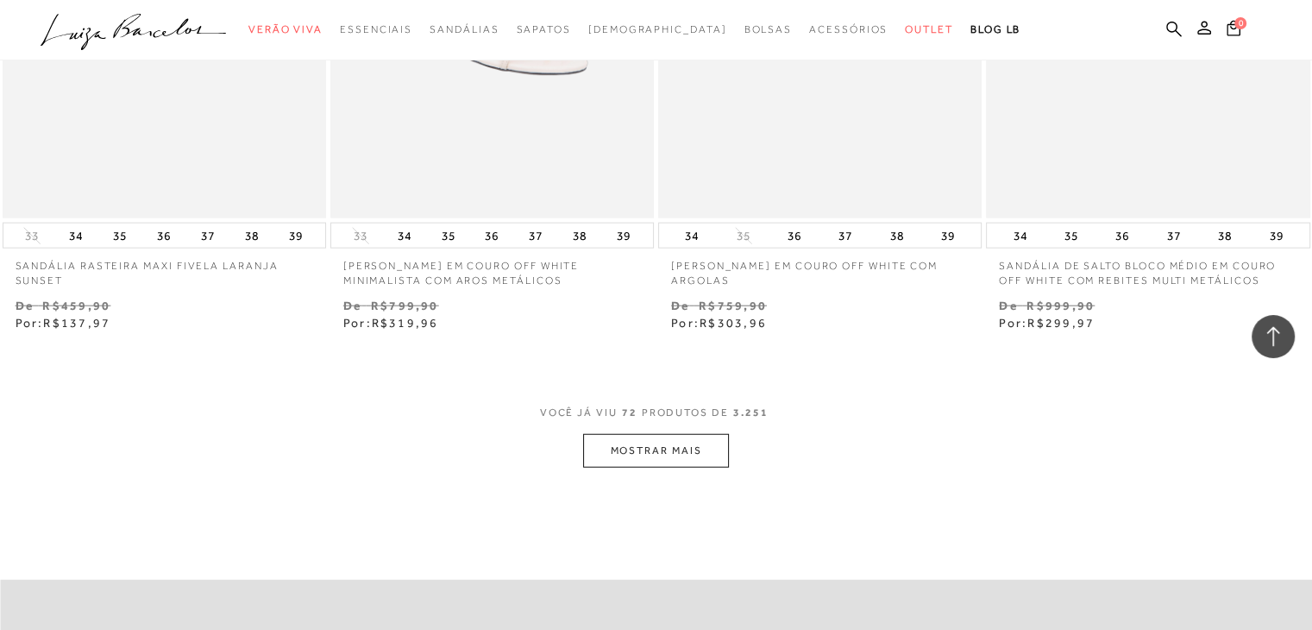
click at [686, 455] on button "MOSTRAR MAIS" at bounding box center [655, 451] width 145 height 34
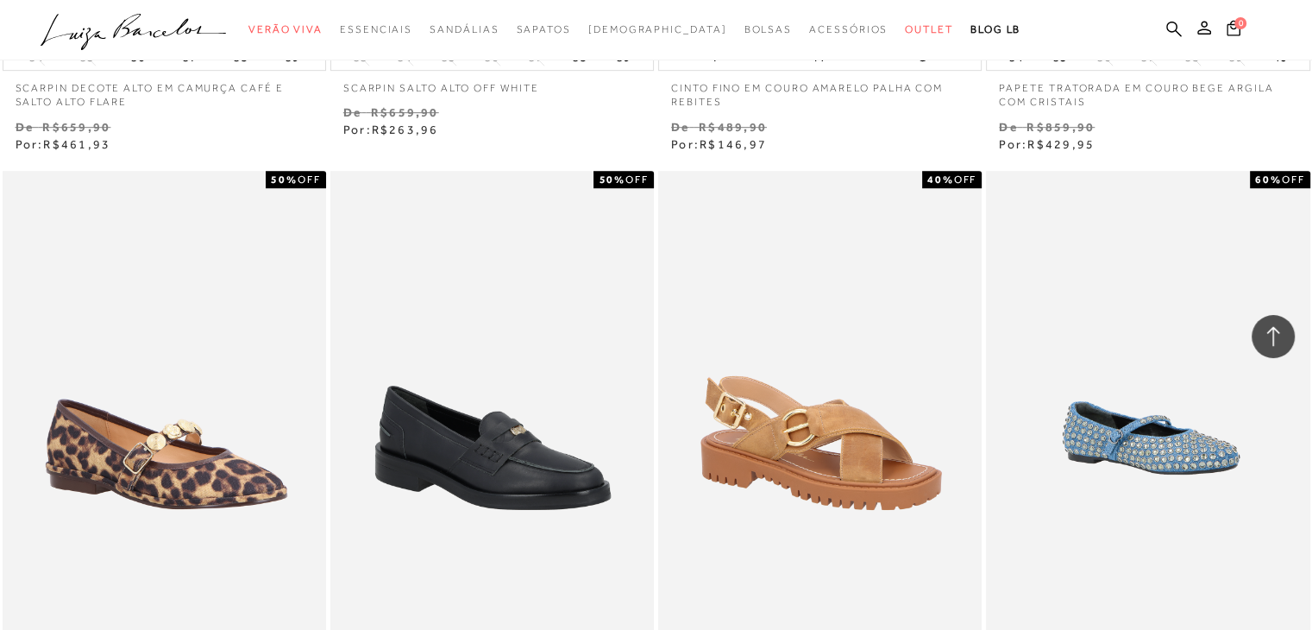
scroll to position [13888, 0]
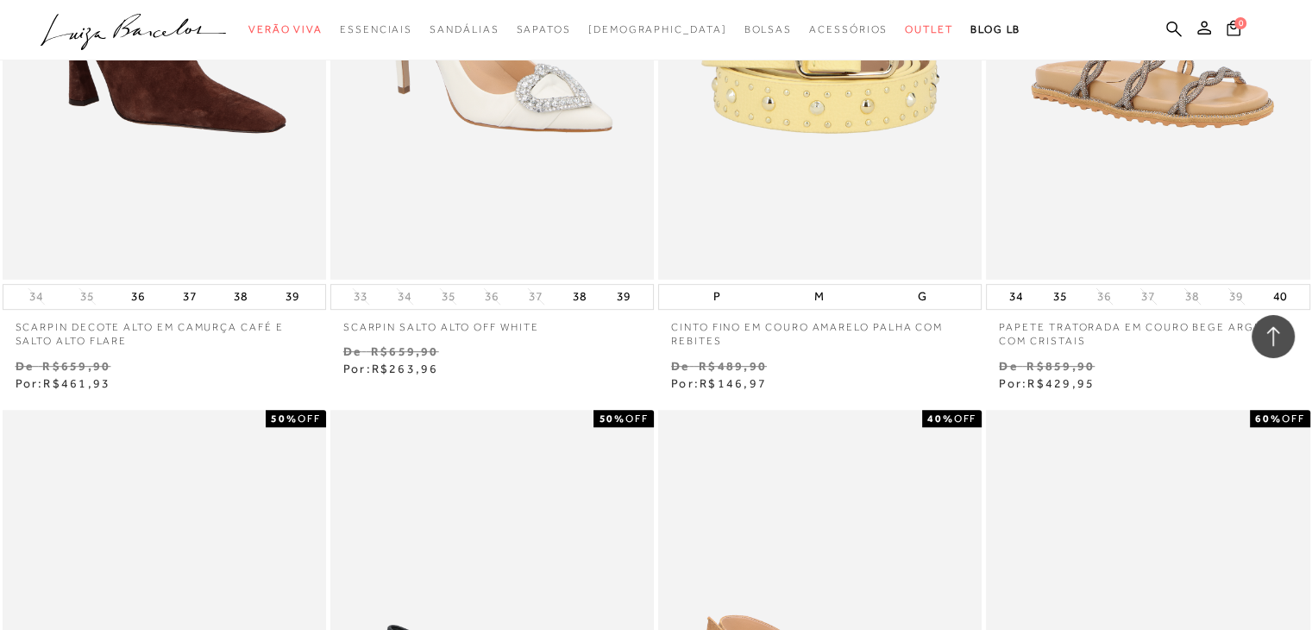
click at [517, 321] on p "SCARPIN SALTO ALTO OFF WHITE" at bounding box center [491, 322] width 323 height 25
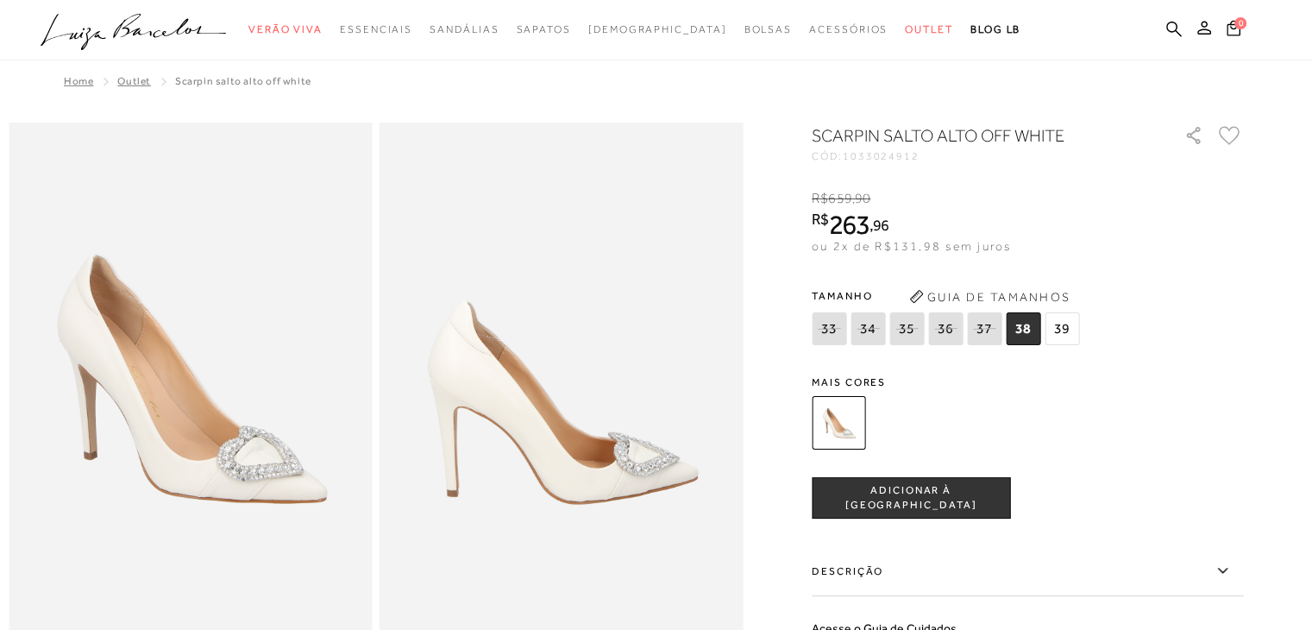
drag, startPoint x: 849, startPoint y: 156, endPoint x: 924, endPoint y: 151, distance: 75.2
click at [924, 151] on div "CÓD: 1033024912" at bounding box center [983, 156] width 345 height 10
copy div "1033024912"
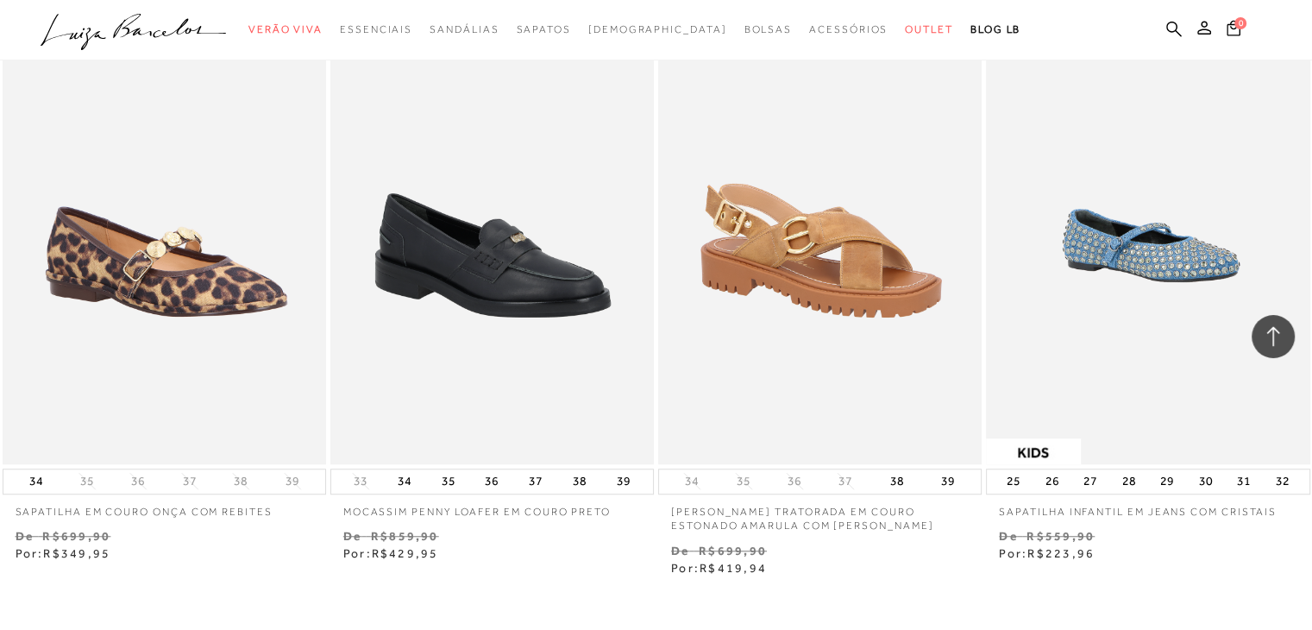
scroll to position [14492, 0]
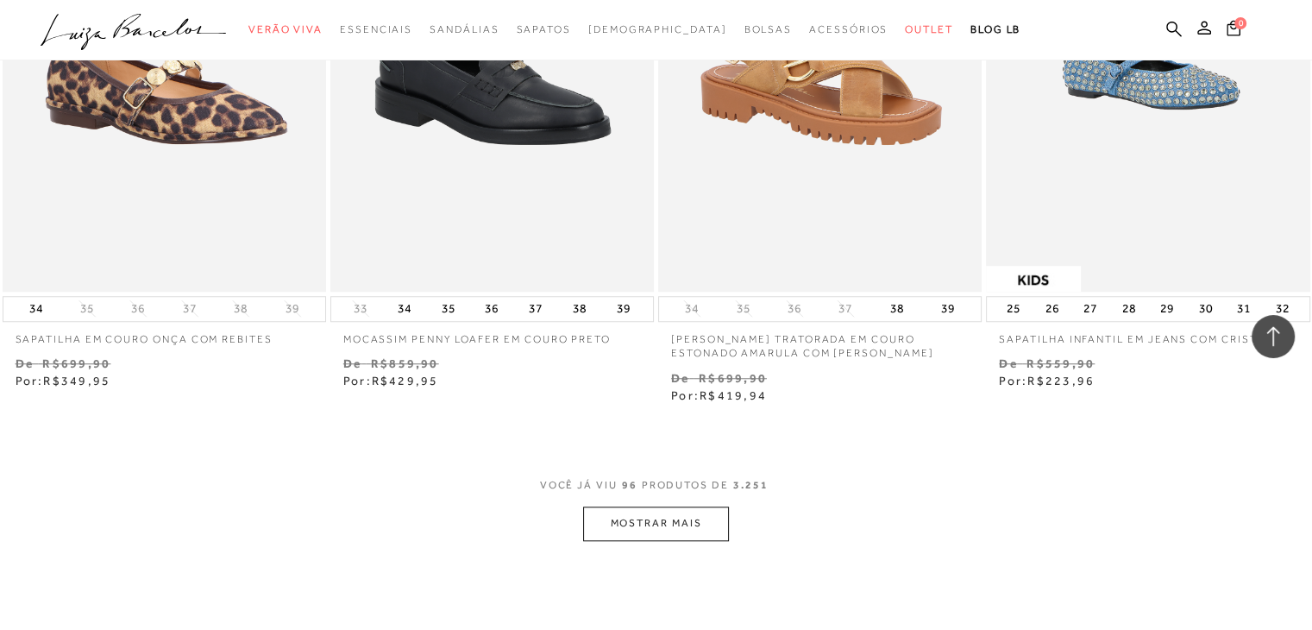
click at [689, 522] on button "MOSTRAR MAIS" at bounding box center [655, 523] width 145 height 34
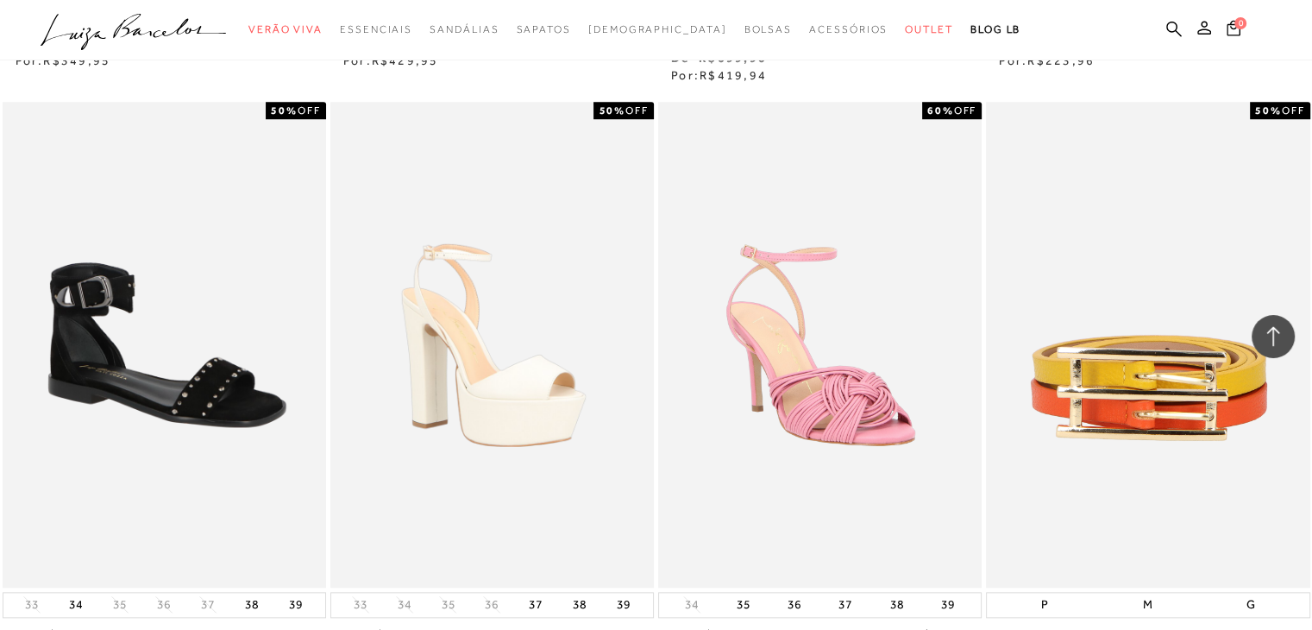
scroll to position [15009, 0]
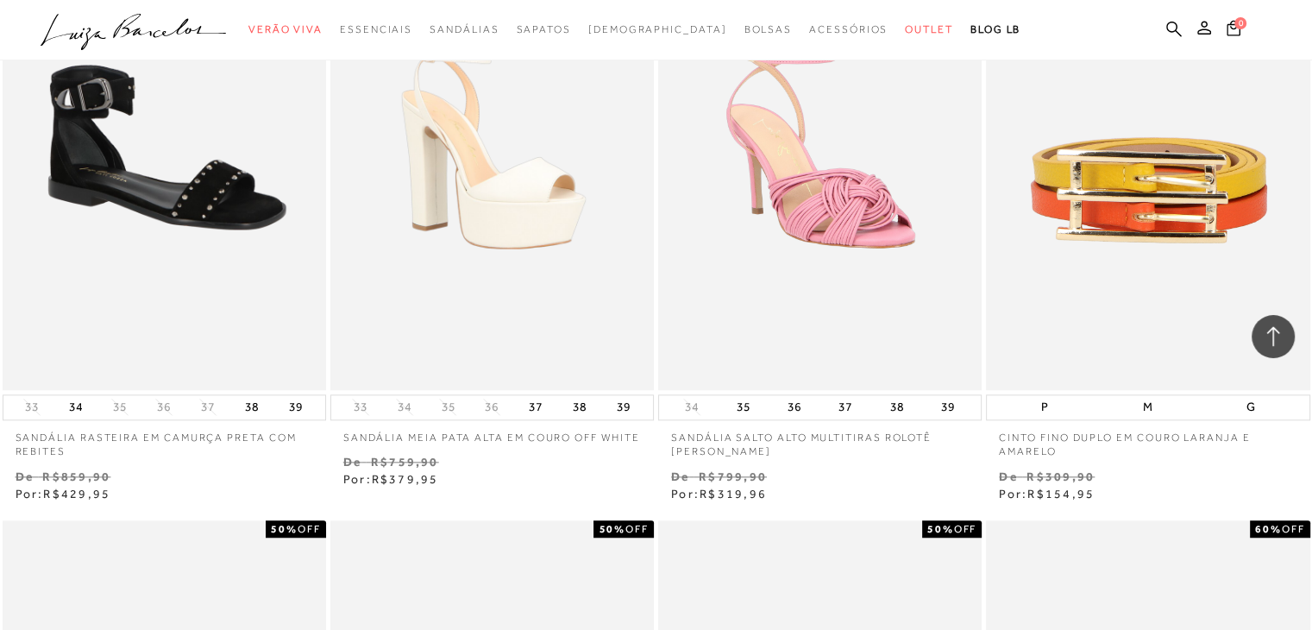
click at [610, 434] on p "SANDÁLIA MEIA PATA ALTA EM COURO OFF WHITE" at bounding box center [491, 432] width 323 height 25
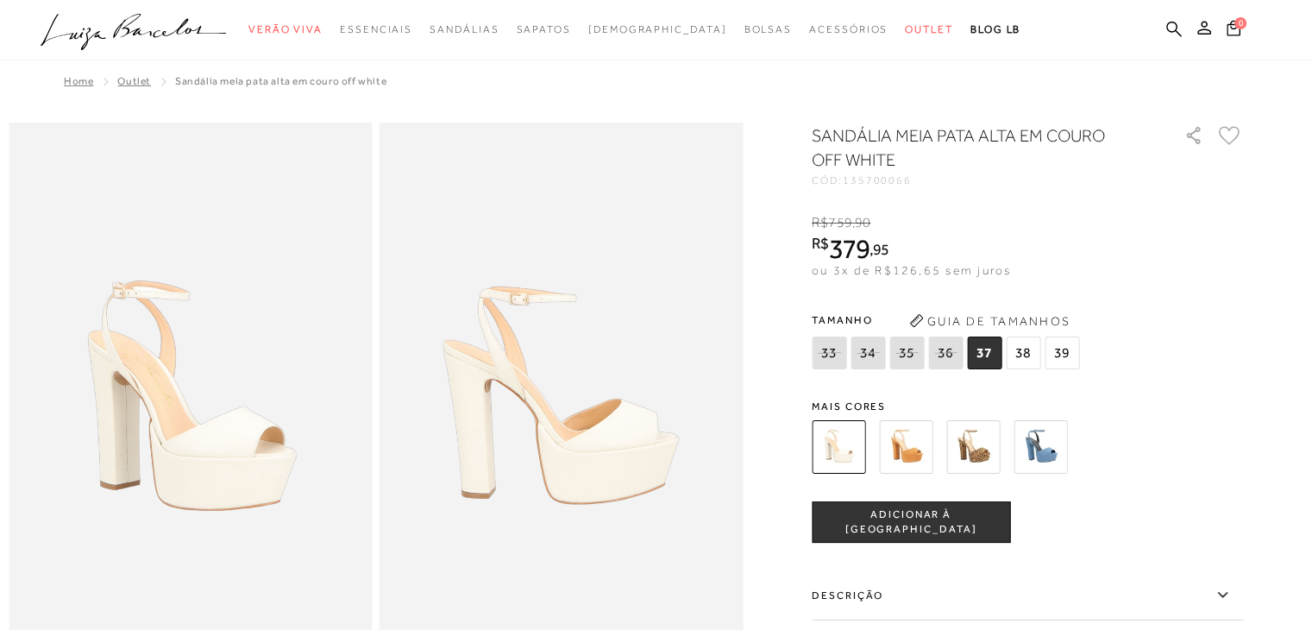
drag, startPoint x: 849, startPoint y: 177, endPoint x: 925, endPoint y: 181, distance: 76.0
click at [925, 181] on div "CÓD: 135700066" at bounding box center [983, 180] width 345 height 10
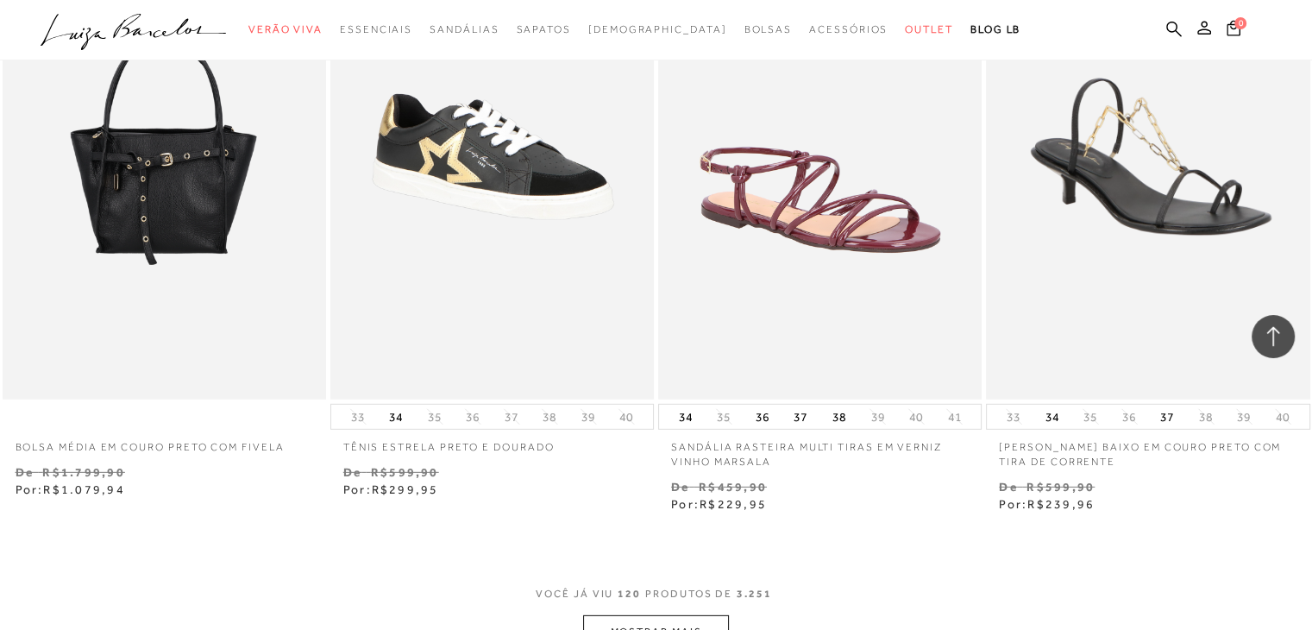
scroll to position [18286, 0]
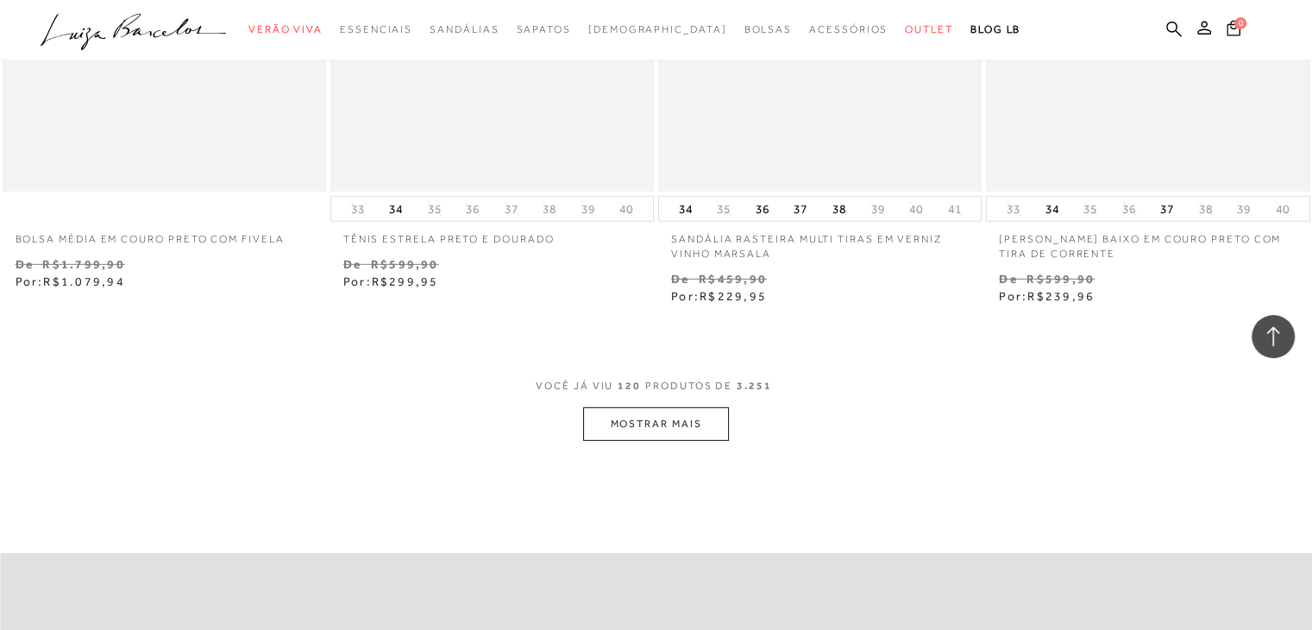
click at [645, 425] on button "MOSTRAR MAIS" at bounding box center [655, 424] width 145 height 34
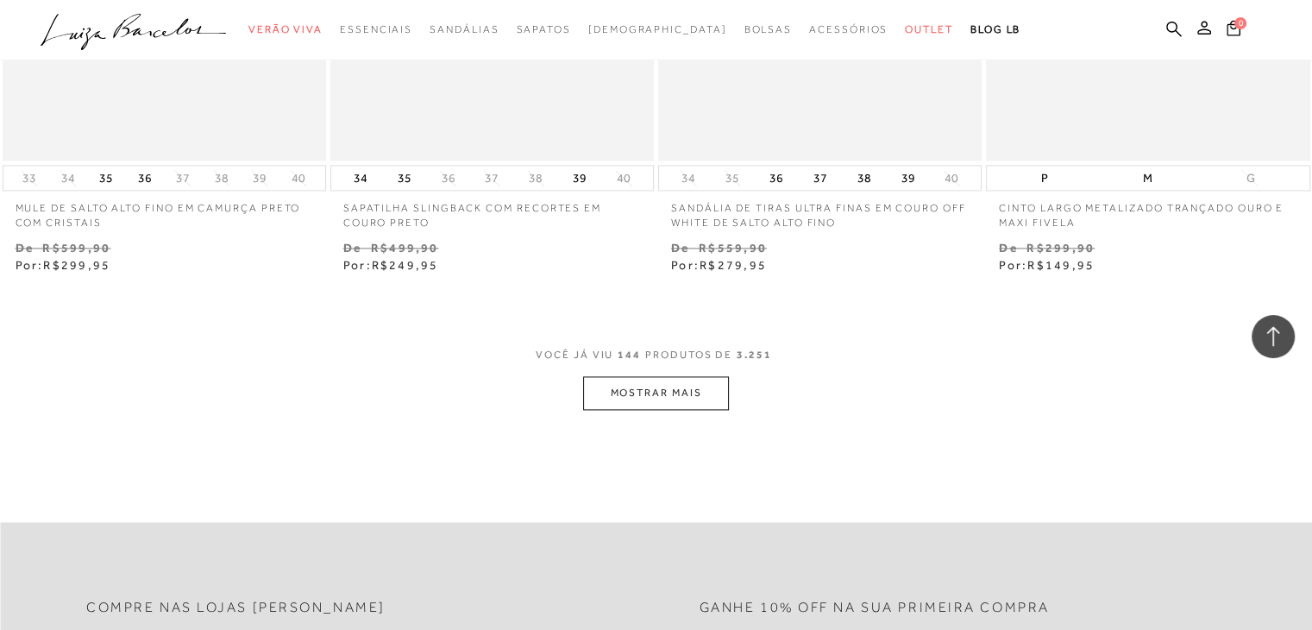
scroll to position [21995, 0]
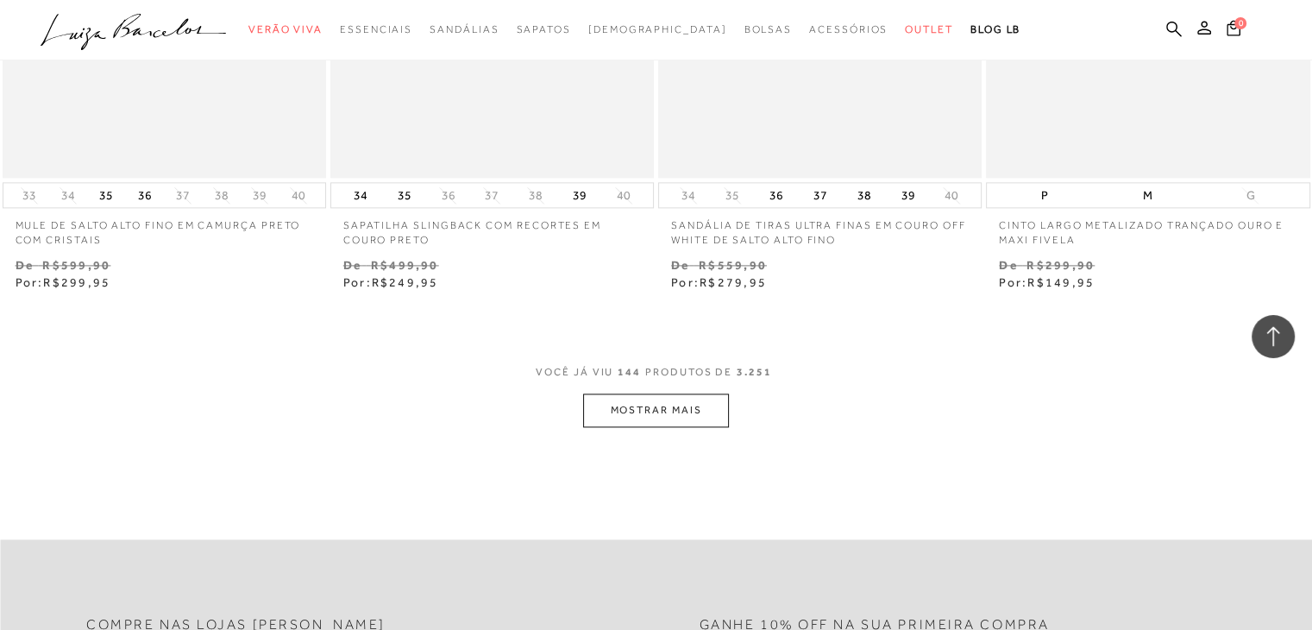
click at [670, 402] on button "MOSTRAR MAIS" at bounding box center [655, 410] width 145 height 34
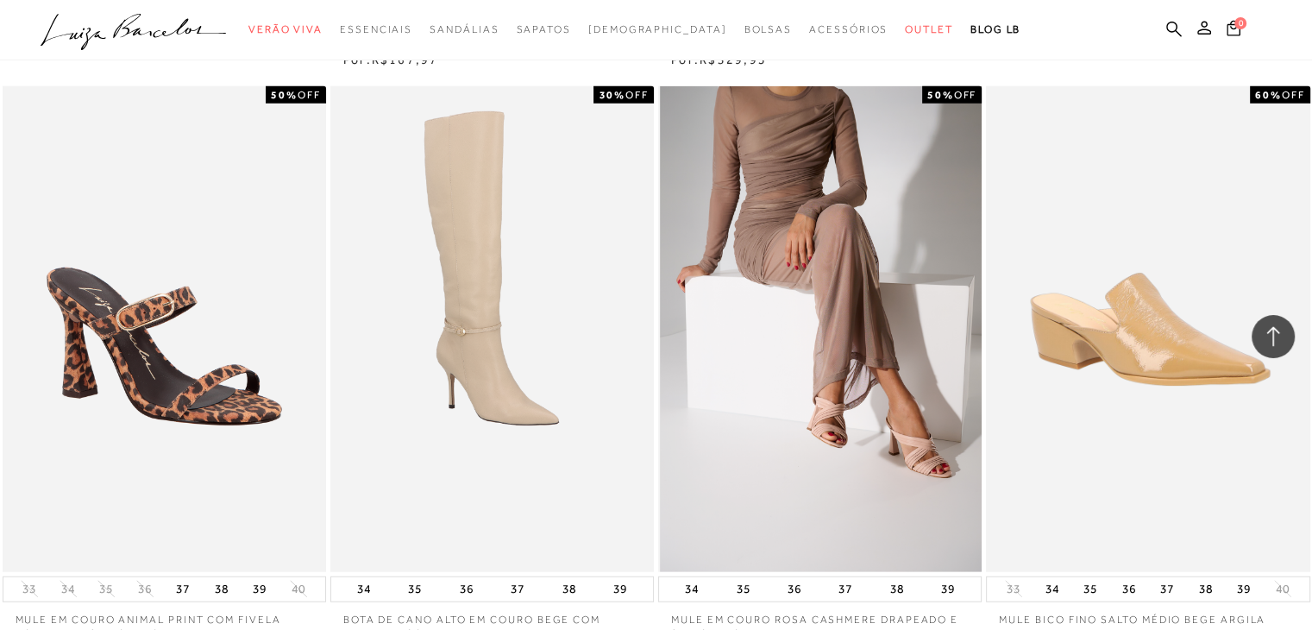
scroll to position [24150, 0]
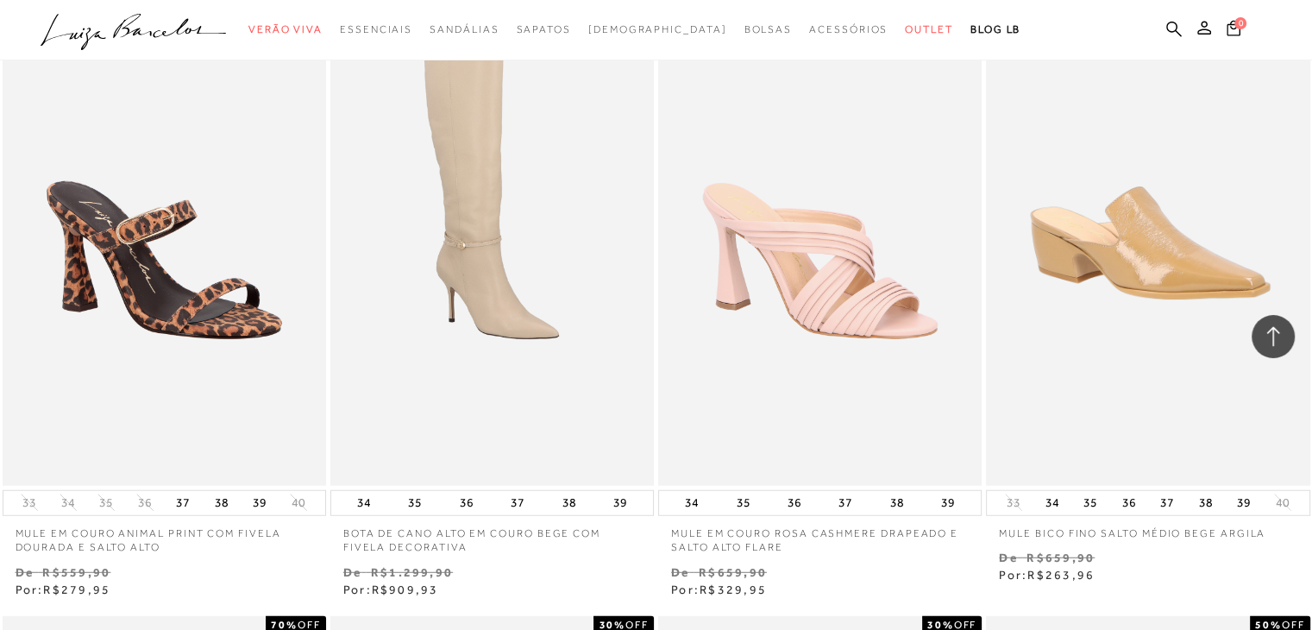
click at [840, 526] on p "MULE EM COURO ROSA CASHMERE DRAPEADO E SALTO ALTO FLARE" at bounding box center [819, 536] width 323 height 40
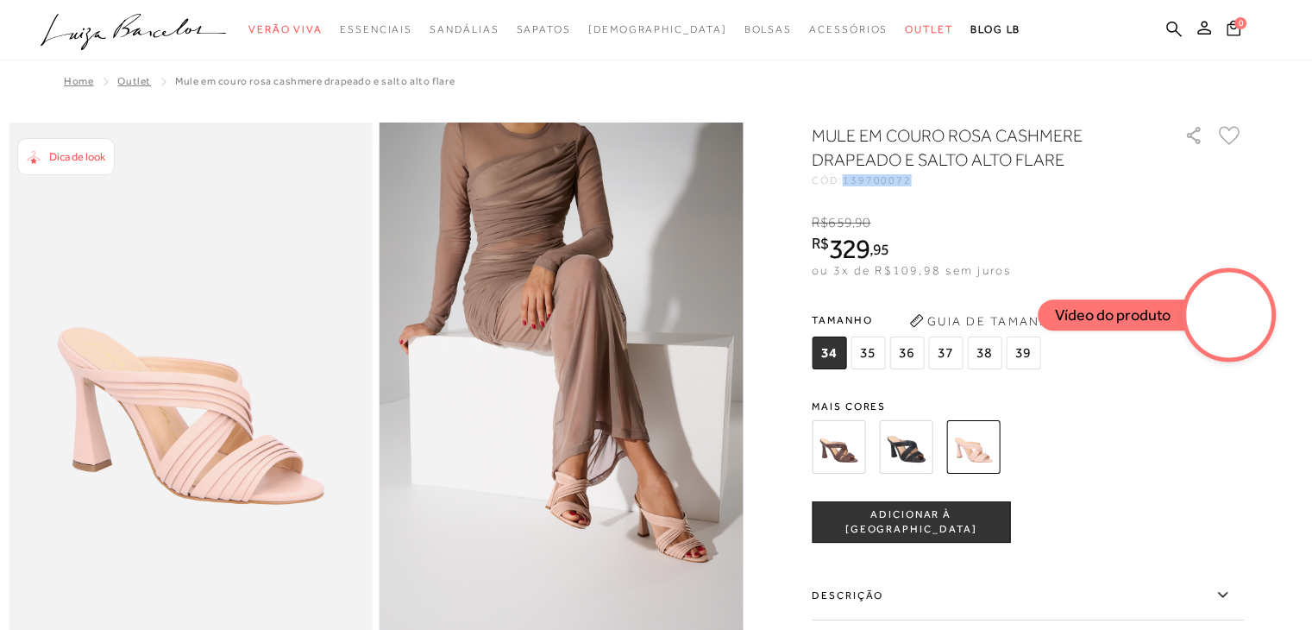
drag, startPoint x: 854, startPoint y: 179, endPoint x: 935, endPoint y: 188, distance: 81.6
click at [935, 187] on div "MULE EM COURO ROSA CASHMERE DRAPEADO E SALTO ALTO FLARE CÓD: 139700072 × É nece…" at bounding box center [1026, 505] width 431 height 765
copy span "139700072"
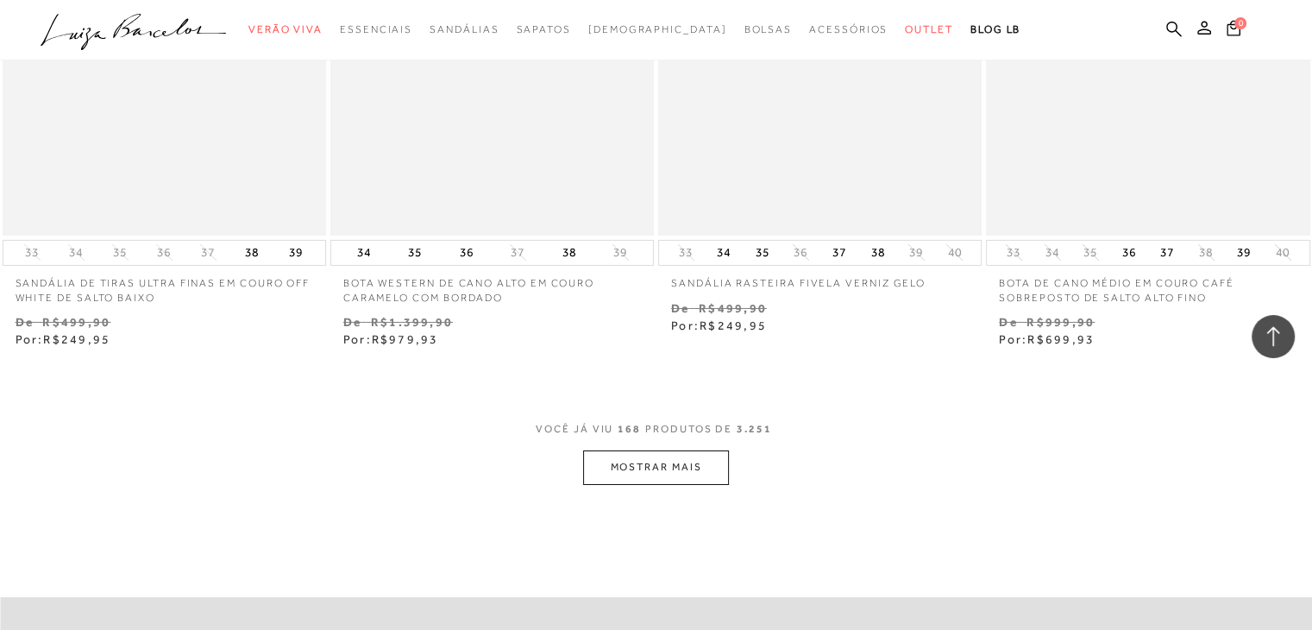
scroll to position [25616, 0]
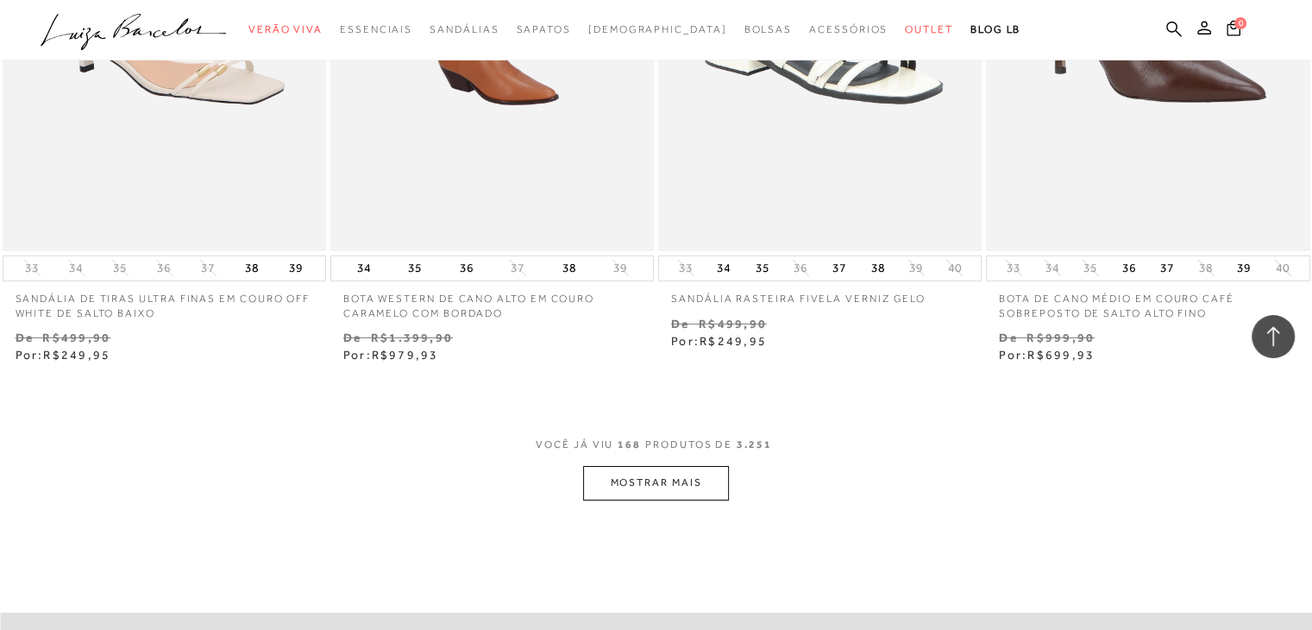
click at [665, 488] on button "MOSTRAR MAIS" at bounding box center [655, 483] width 145 height 34
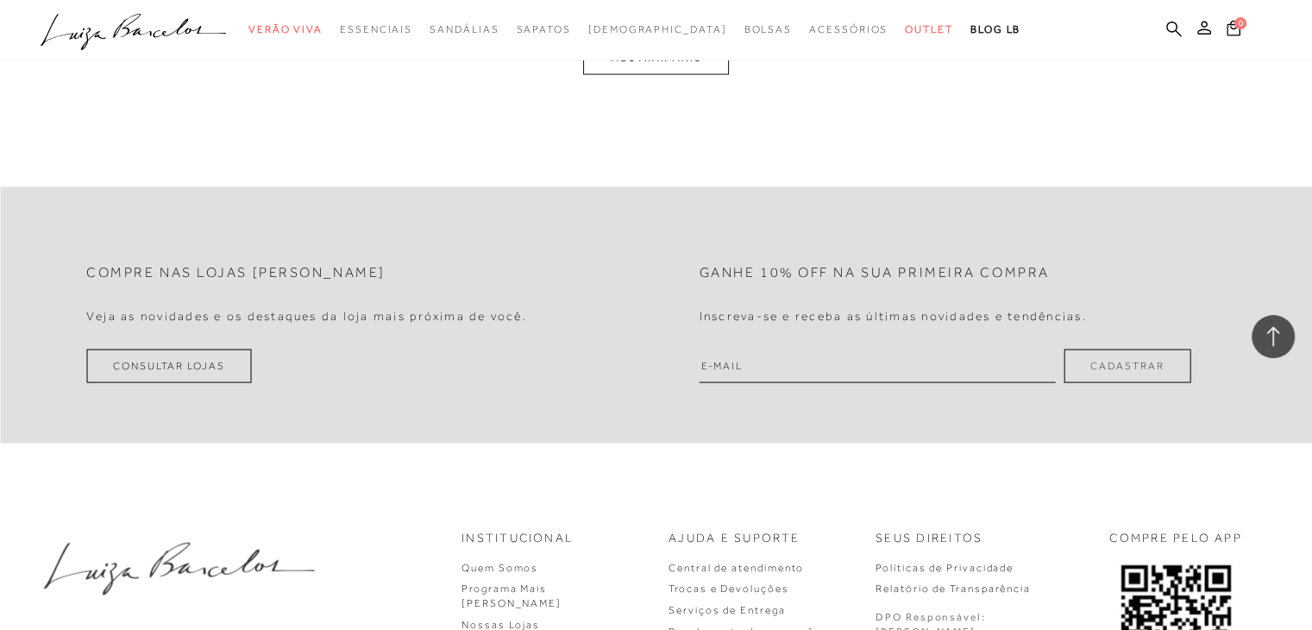
scroll to position [29411, 0]
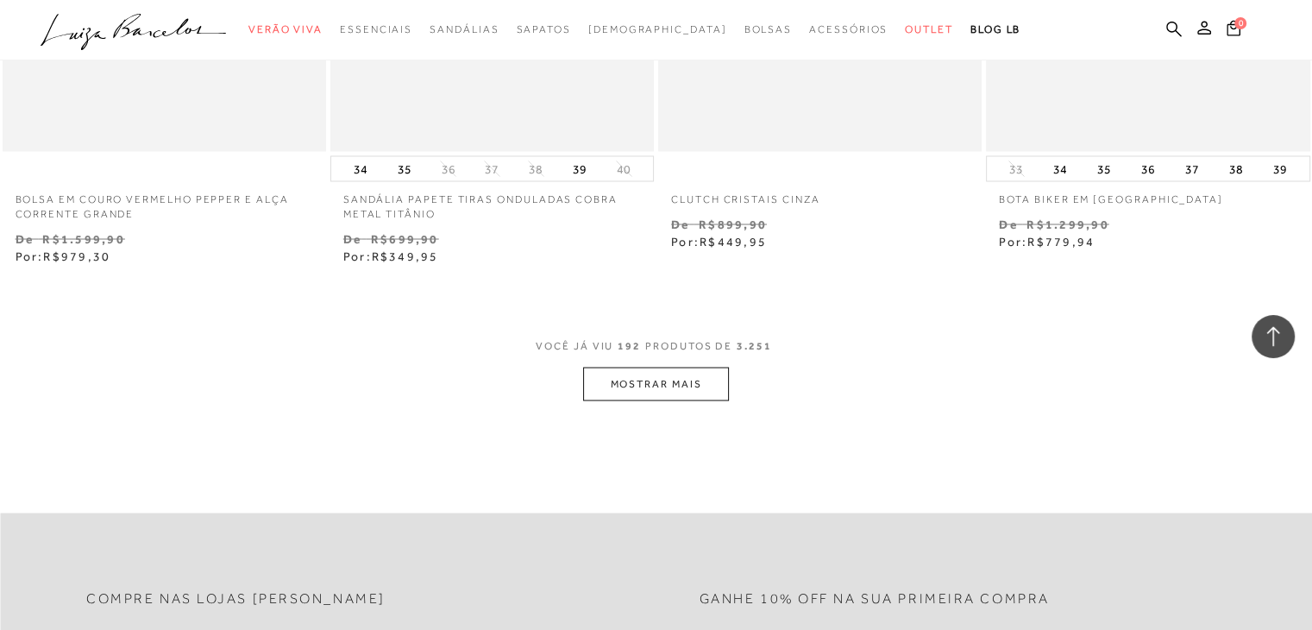
click at [678, 368] on button "MOSTRAR MAIS" at bounding box center [655, 384] width 145 height 34
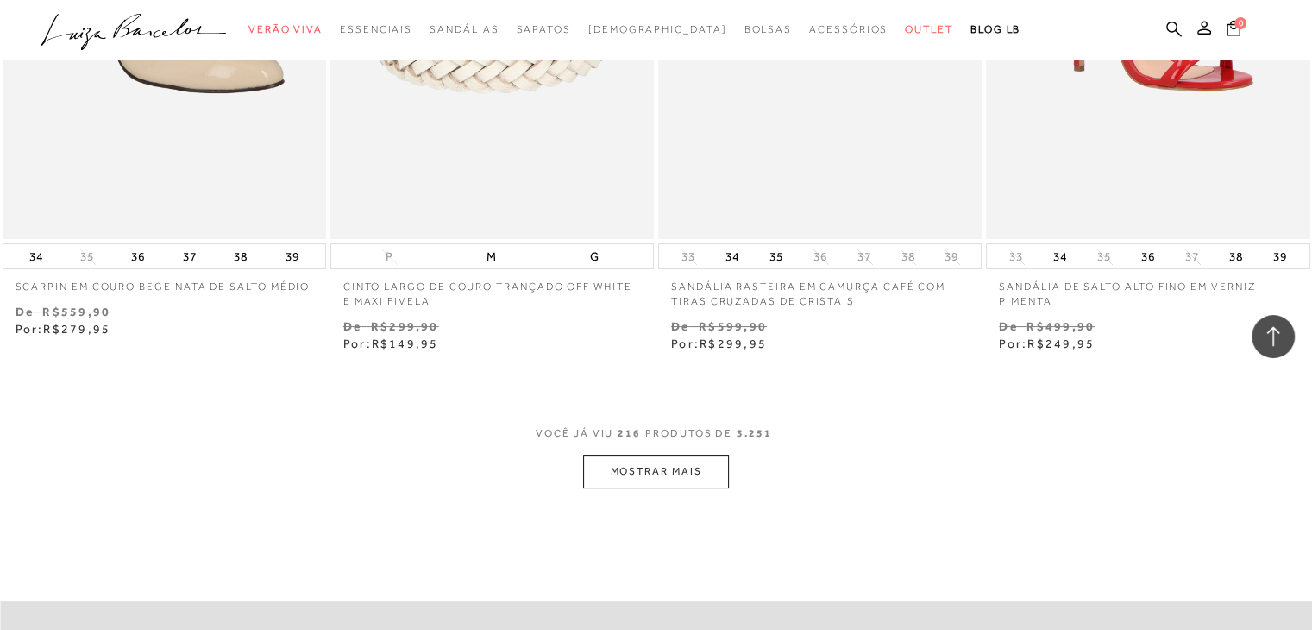
scroll to position [33033, 0]
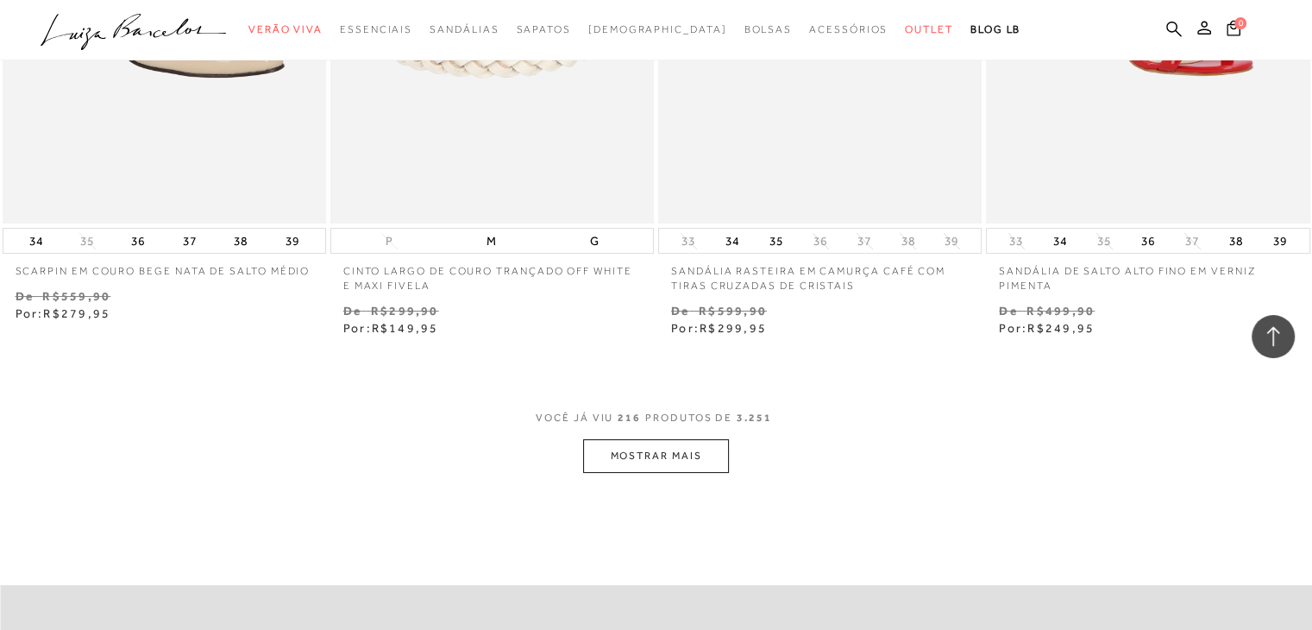
click at [714, 446] on button "MOSTRAR MAIS" at bounding box center [655, 456] width 145 height 34
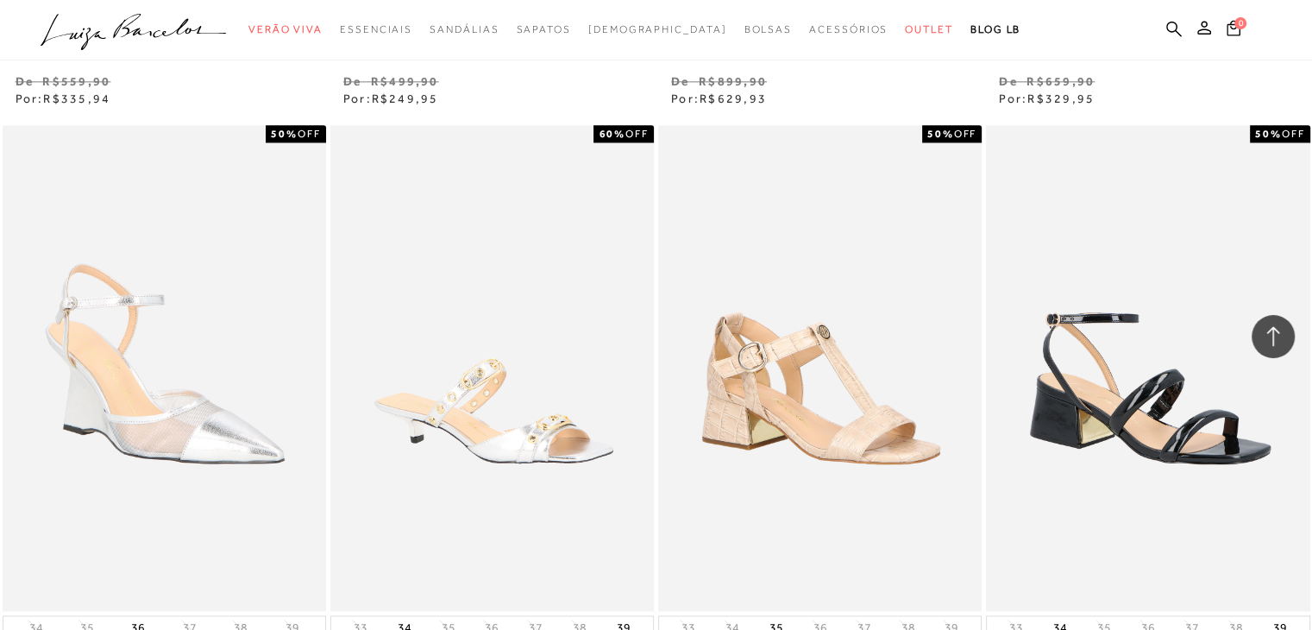
scroll to position [35361, 0]
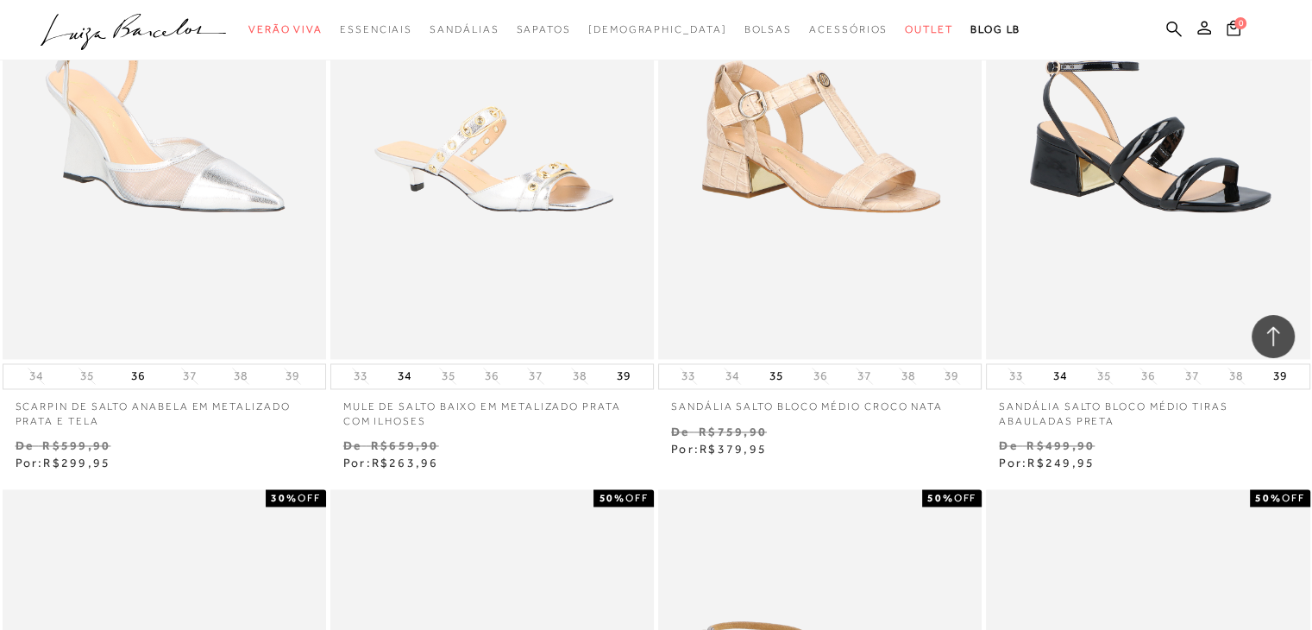
click at [462, 399] on p "MULE DE SALTO BAIXO EM METALIZADO PRATA COM ILHOSES" at bounding box center [491, 409] width 323 height 40
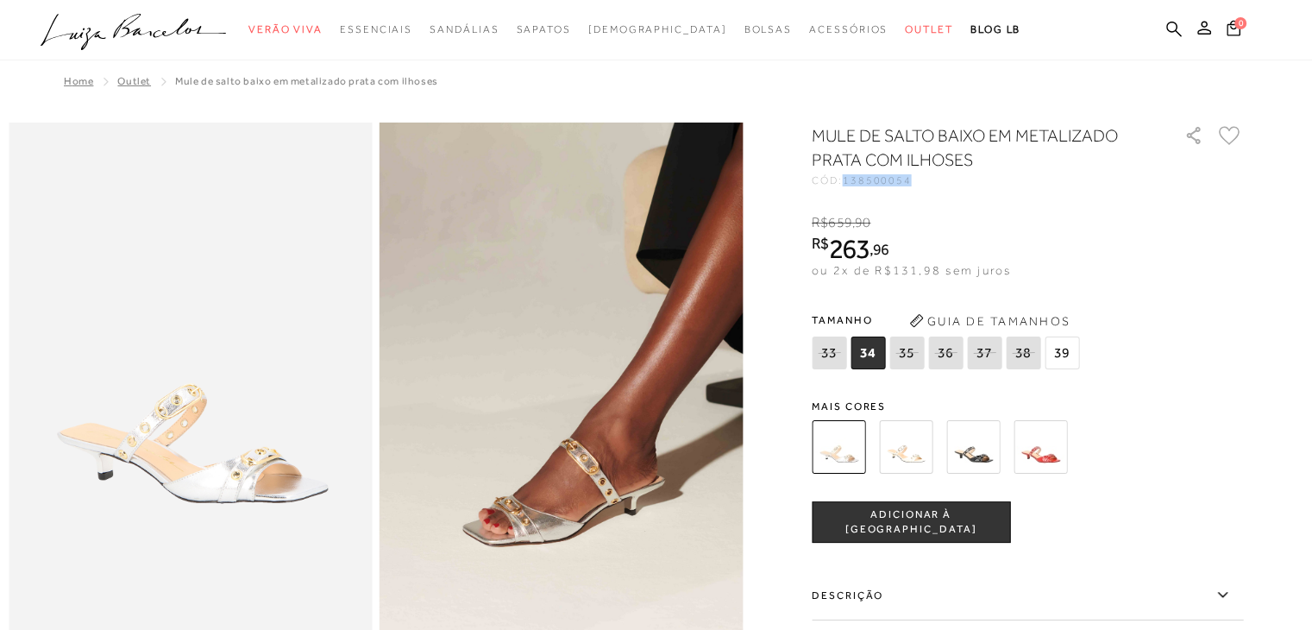
drag, startPoint x: 855, startPoint y: 177, endPoint x: 936, endPoint y: 191, distance: 82.2
click at [936, 191] on div "MULE DE SALTO BAIXO EM METALIZADO PRATA COM ILHOSES CÓD: 138500054 × É necessár…" at bounding box center [1026, 505] width 431 height 765
copy span "138500054"
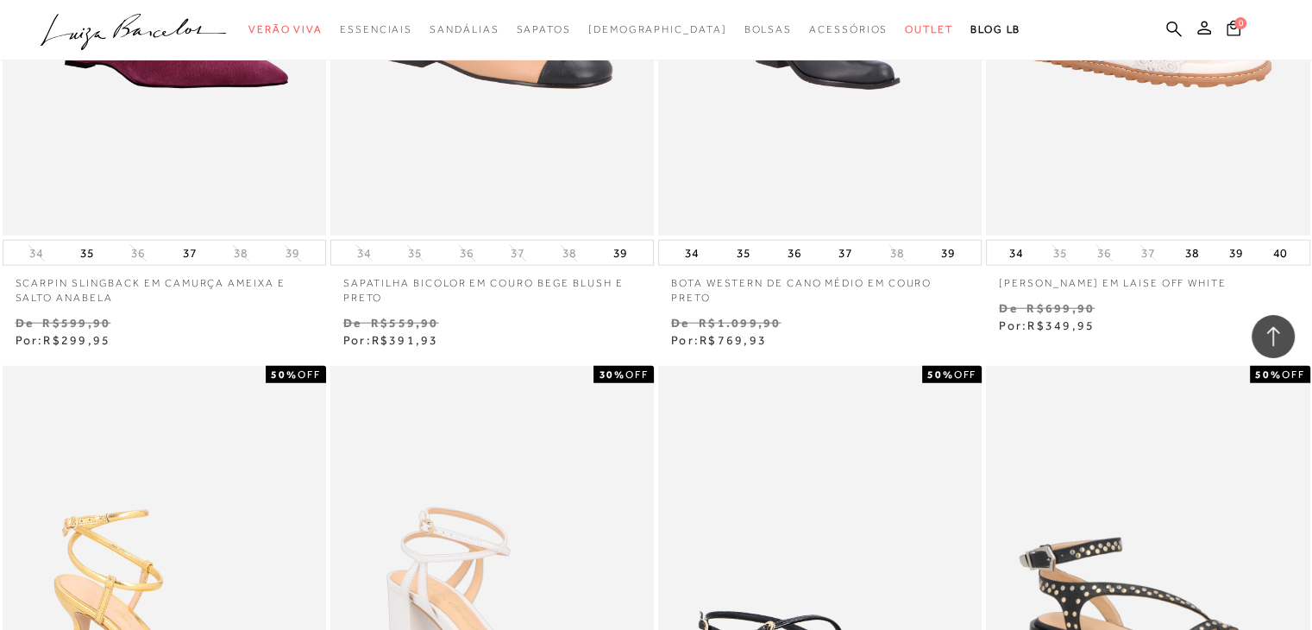
scroll to position [30246, 0]
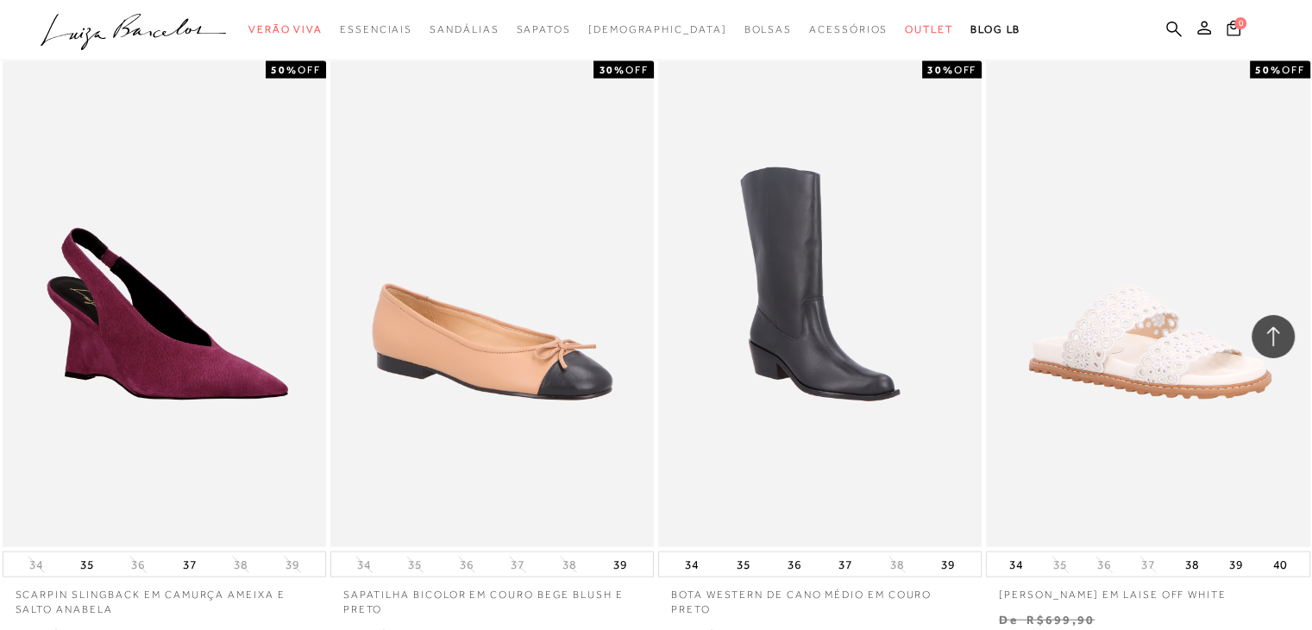
click at [1113, 585] on p "[PERSON_NAME] EM LAISE OFF WHITE" at bounding box center [1147, 589] width 323 height 25
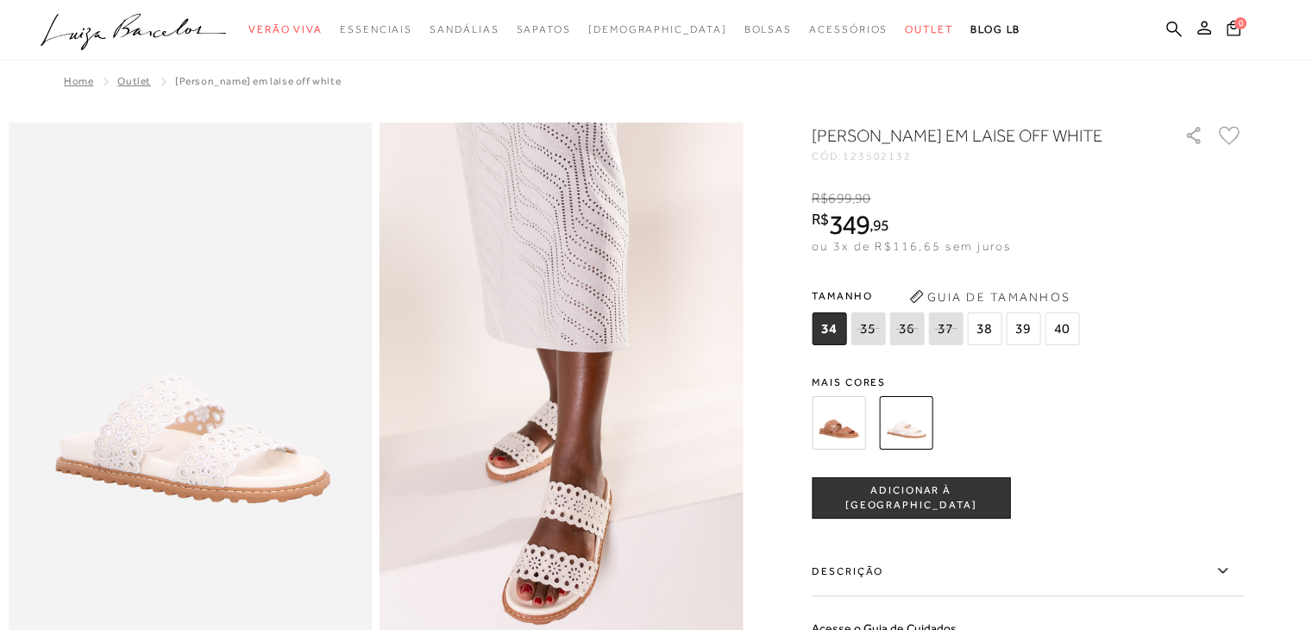
click at [859, 158] on span "123502132" at bounding box center [877, 156] width 69 height 12
drag, startPoint x: 850, startPoint y: 152, endPoint x: 948, endPoint y: 174, distance: 100.0
click at [948, 174] on div "[PERSON_NAME] EM LAISE OFF WHITE CÓD: 123502132 × É necessário selecionar um ta…" at bounding box center [1026, 493] width 431 height 741
copy span "123502132"
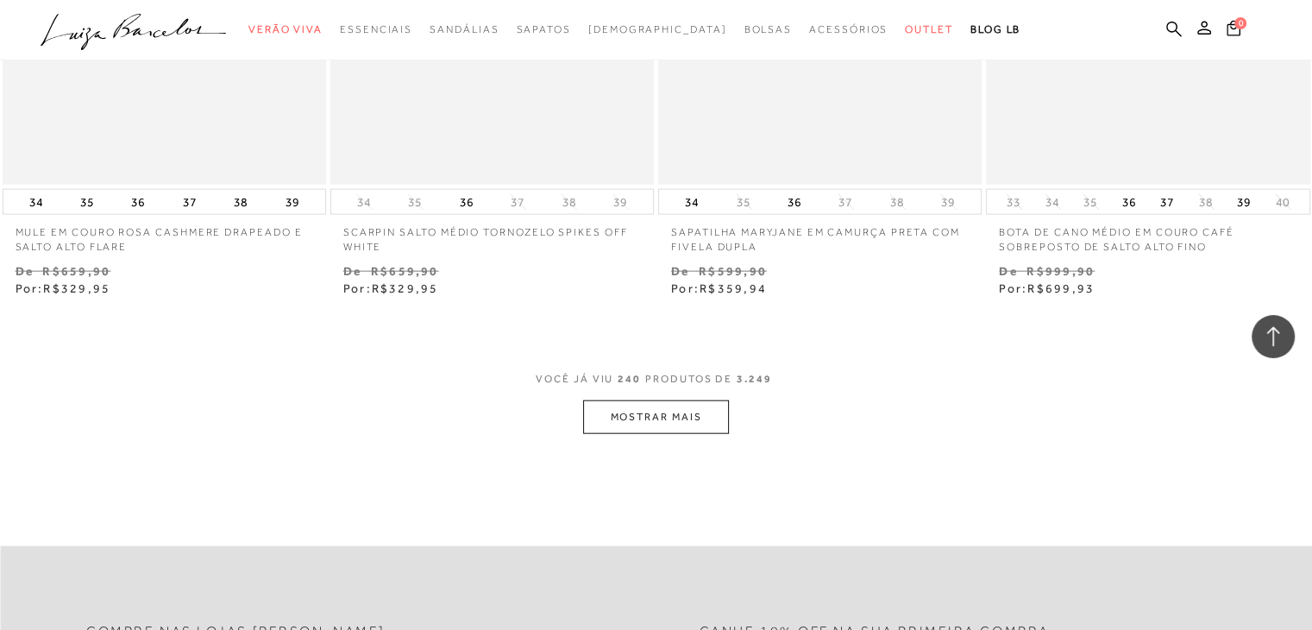
scroll to position [36890, 0]
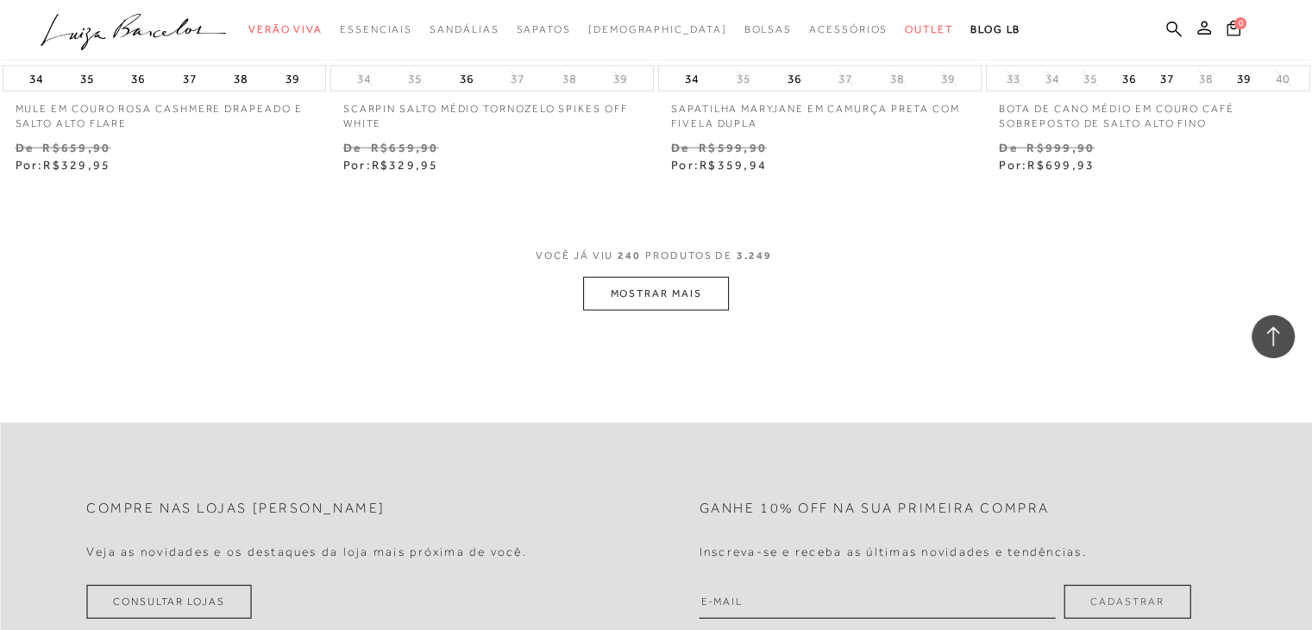
click at [627, 304] on button "MOSTRAR MAIS" at bounding box center [655, 294] width 145 height 34
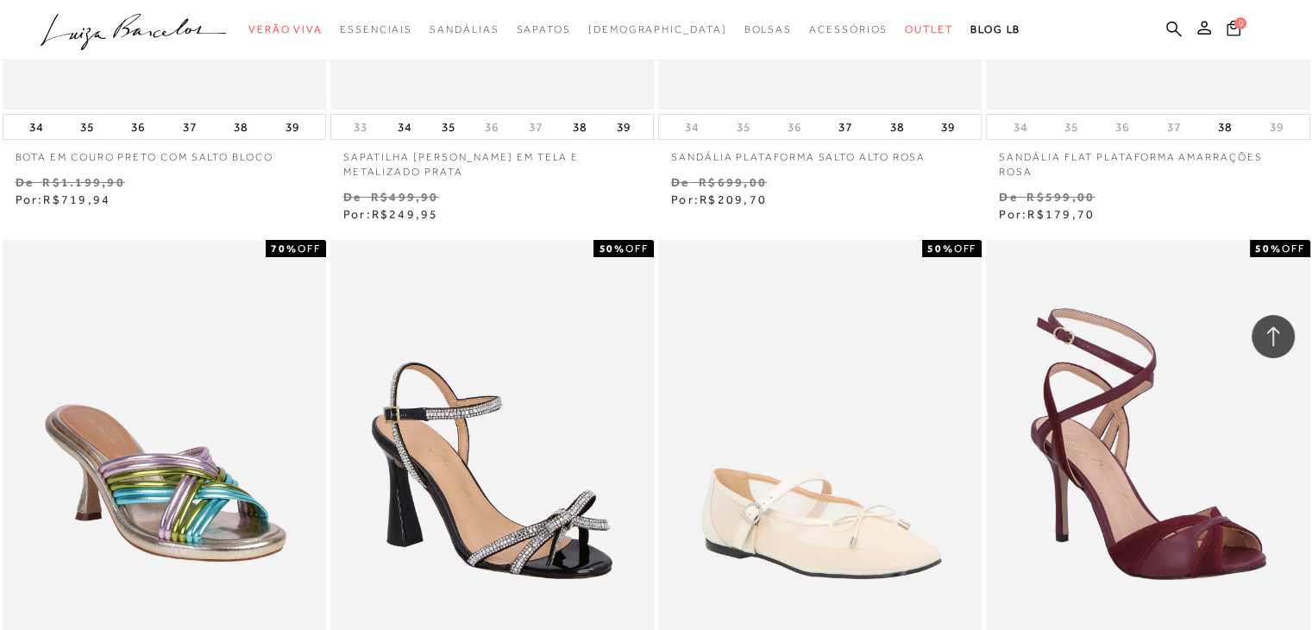
scroll to position [39650, 0]
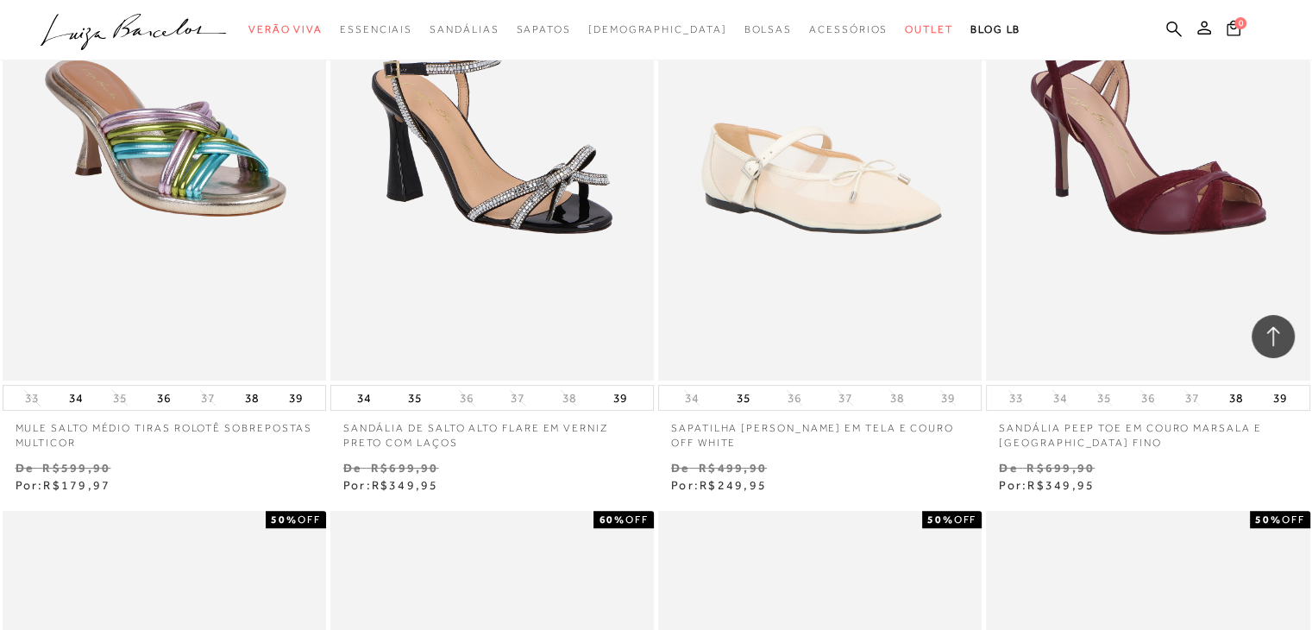
click at [488, 417] on p "SANDÁLIA DE SALTO ALTO FLARE EM VERNIZ PRETO COM LAÇOS" at bounding box center [491, 430] width 323 height 40
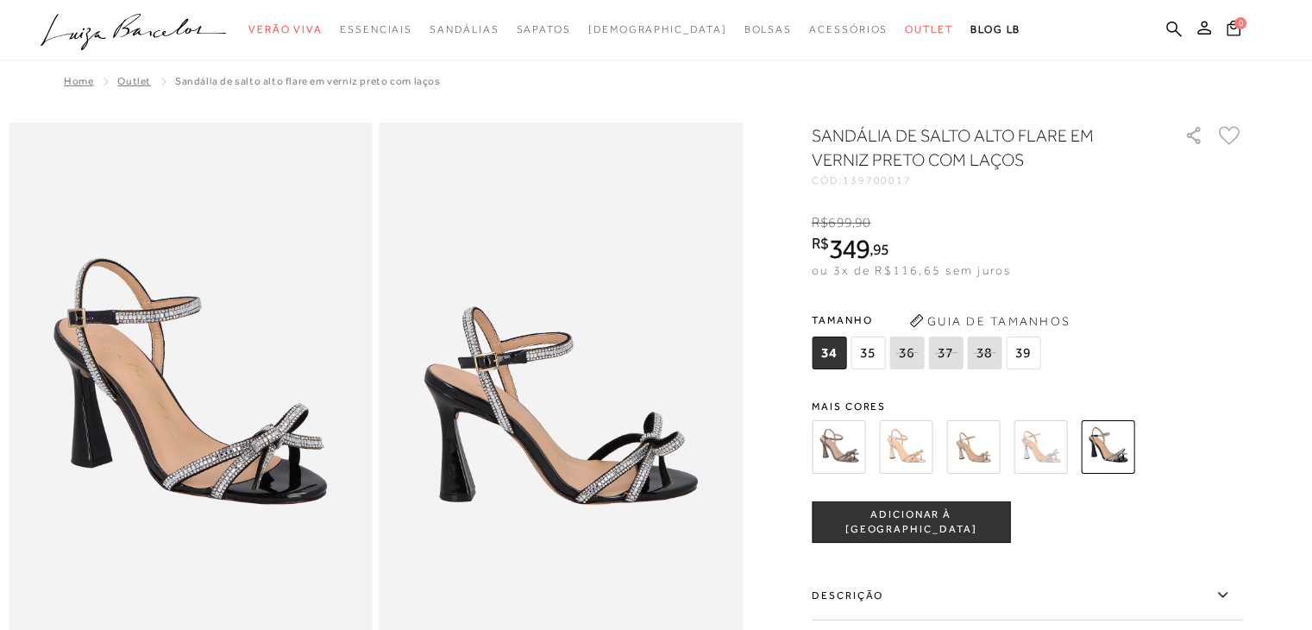
click at [855, 181] on span "139700017" at bounding box center [877, 180] width 69 height 12
drag, startPoint x: 853, startPoint y: 182, endPoint x: 935, endPoint y: 176, distance: 82.1
click at [935, 176] on div "CÓD: 139700017" at bounding box center [983, 180] width 345 height 10
copy span "139700017"
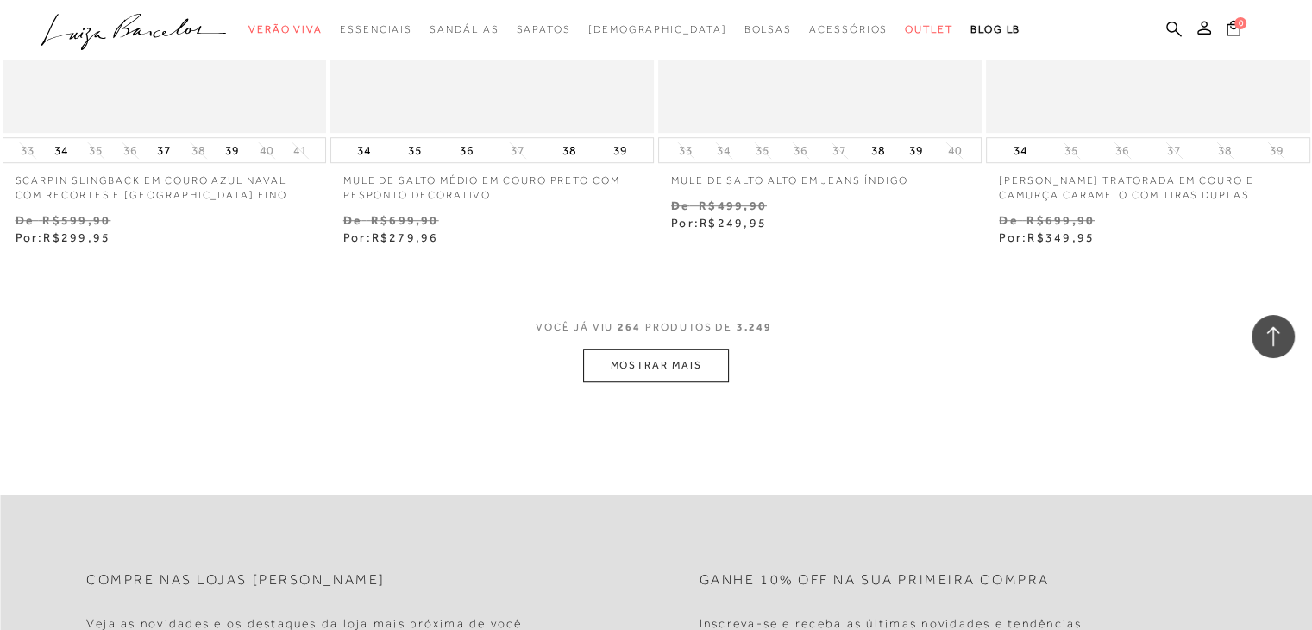
scroll to position [40598, 0]
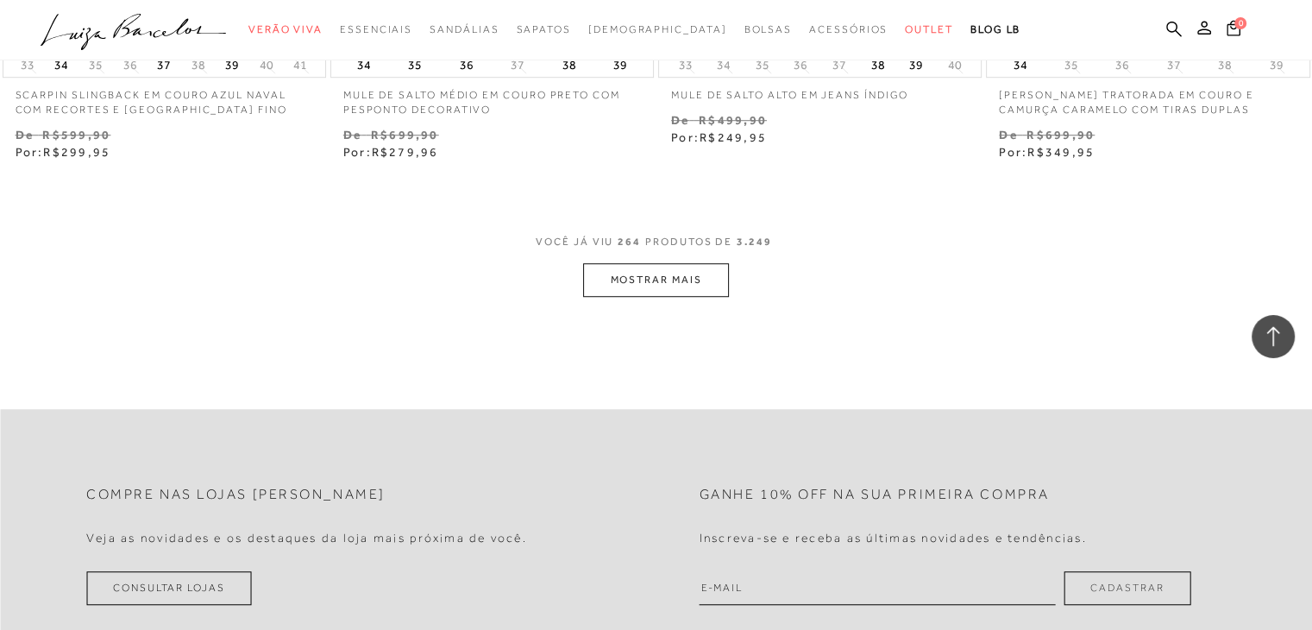
click at [719, 273] on button "MOSTRAR MAIS" at bounding box center [655, 280] width 145 height 34
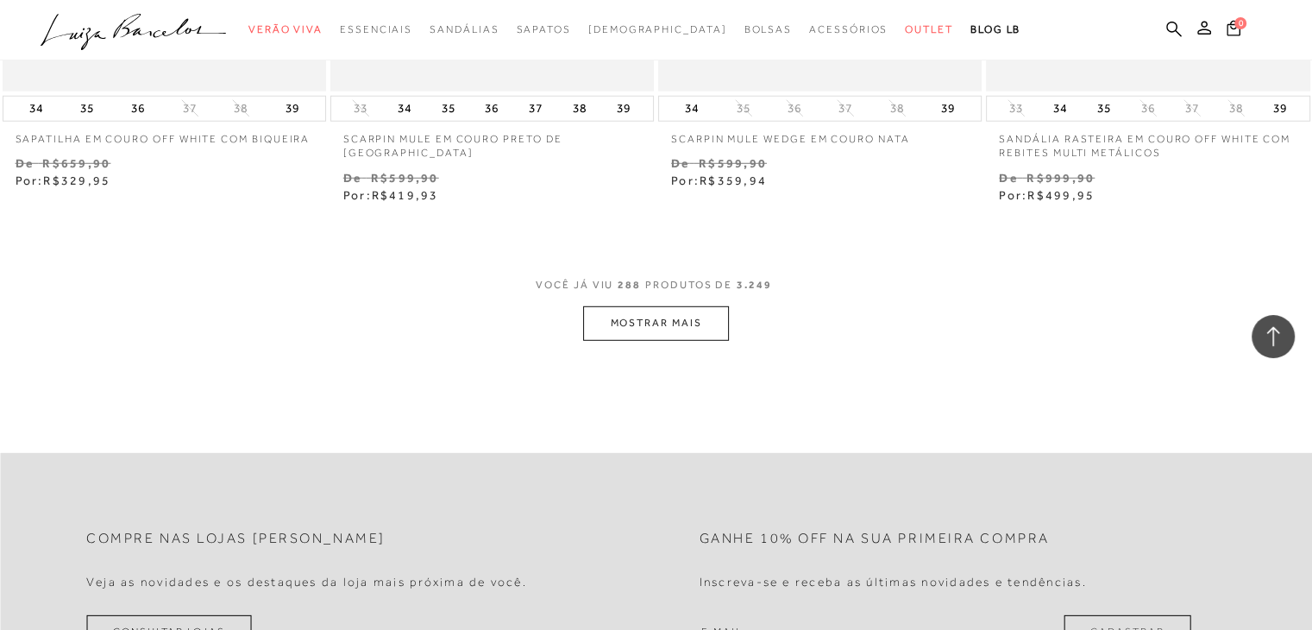
scroll to position [44306, 0]
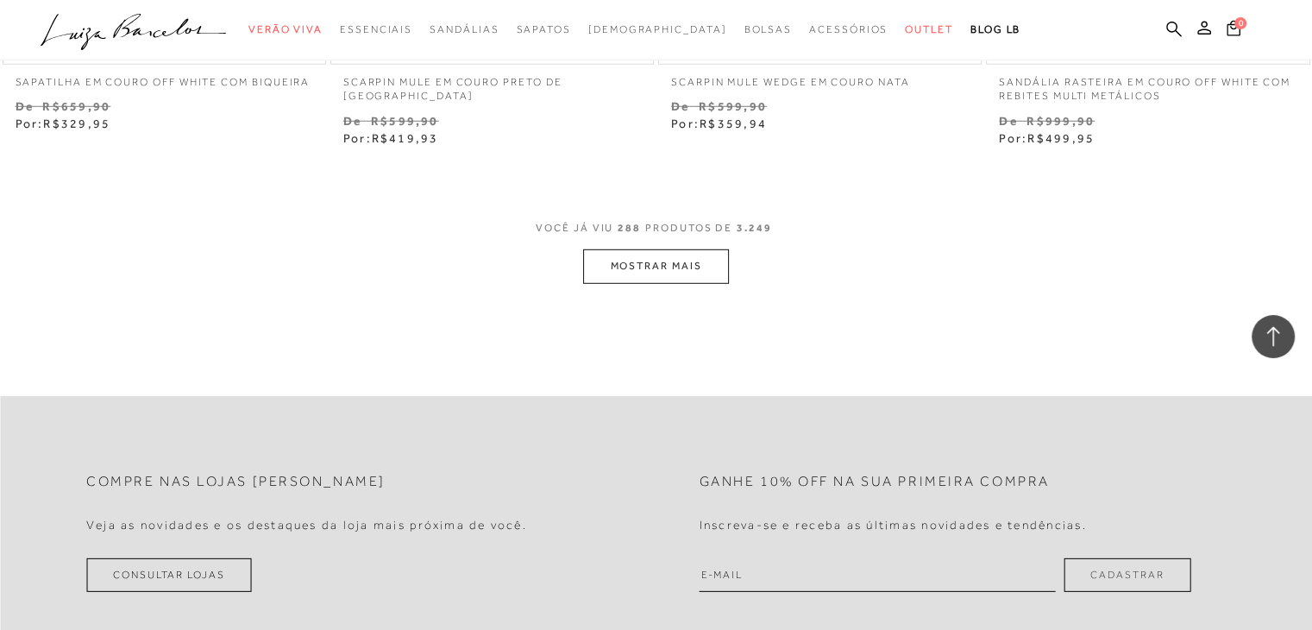
click at [675, 266] on button "MOSTRAR MAIS" at bounding box center [655, 266] width 145 height 34
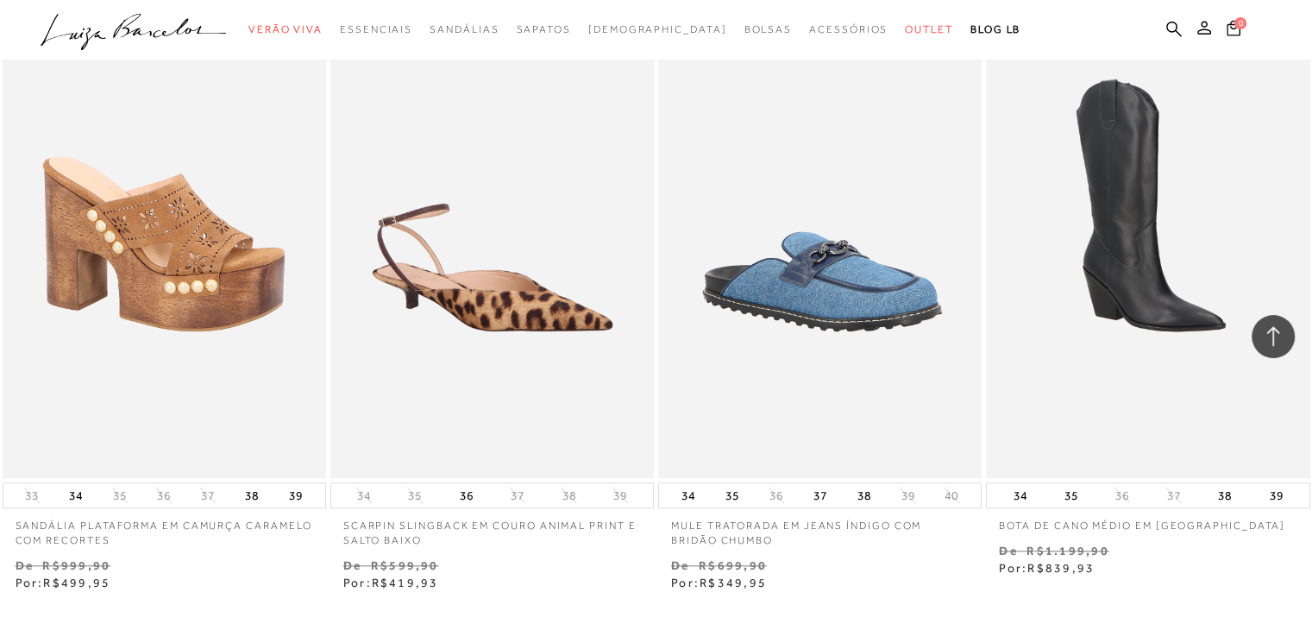
scroll to position [47928, 0]
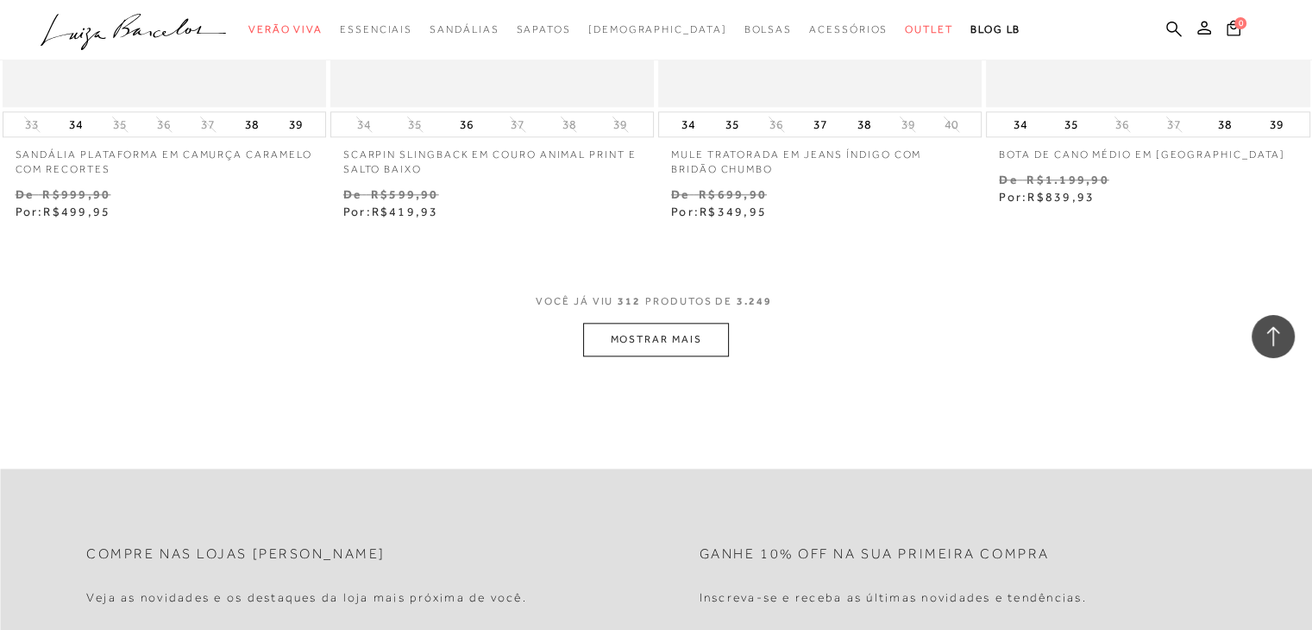
click at [668, 340] on button "MOSTRAR MAIS" at bounding box center [655, 340] width 145 height 34
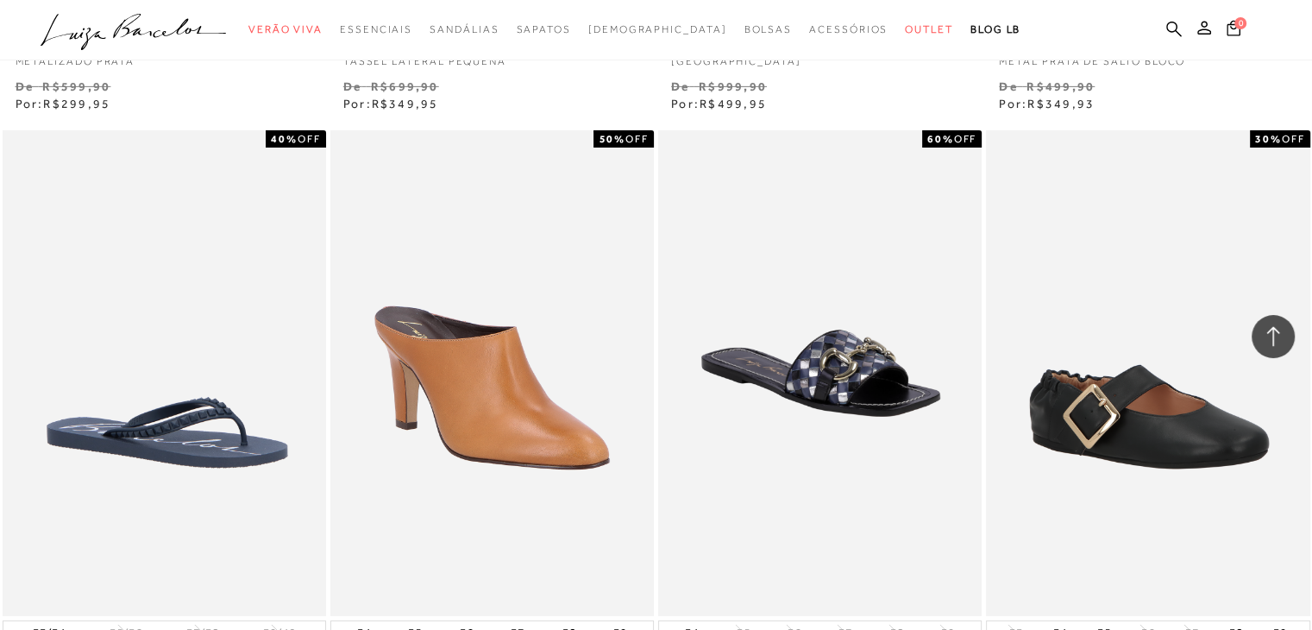
scroll to position [44996, 0]
